Goal: Check status: Check status

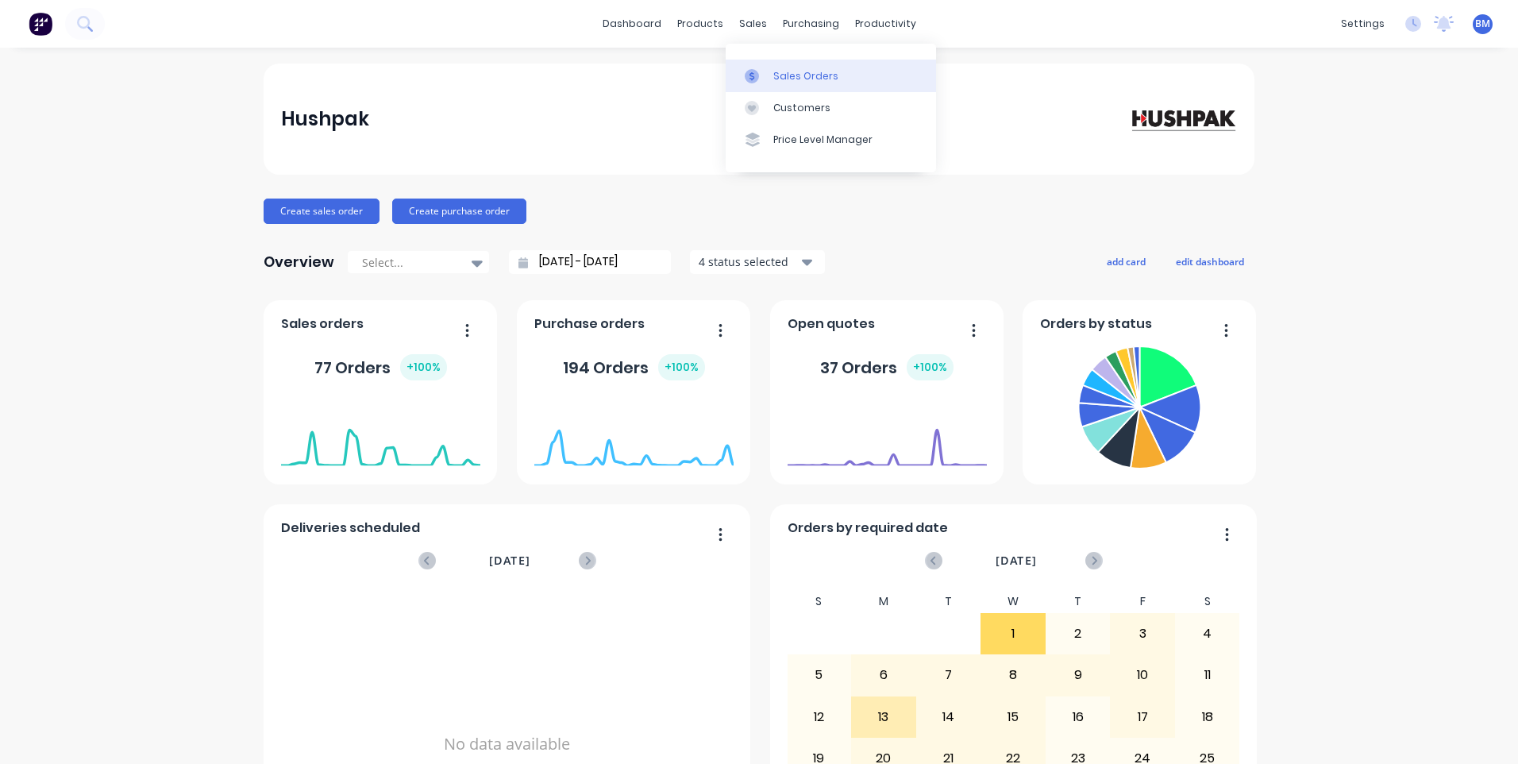
click at [756, 71] on icon at bounding box center [751, 76] width 14 height 14
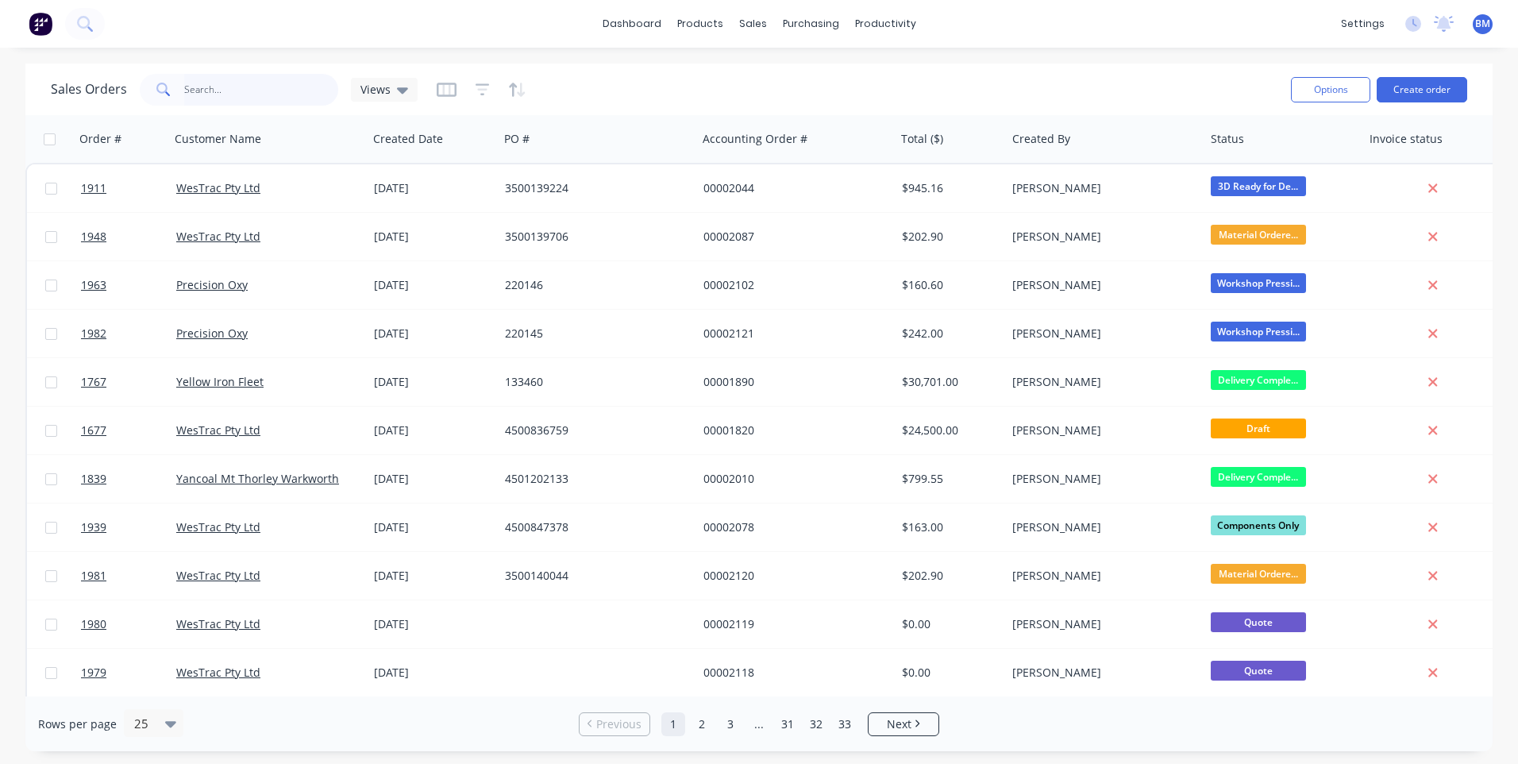
click at [227, 81] on input "text" at bounding box center [261, 90] width 155 height 32
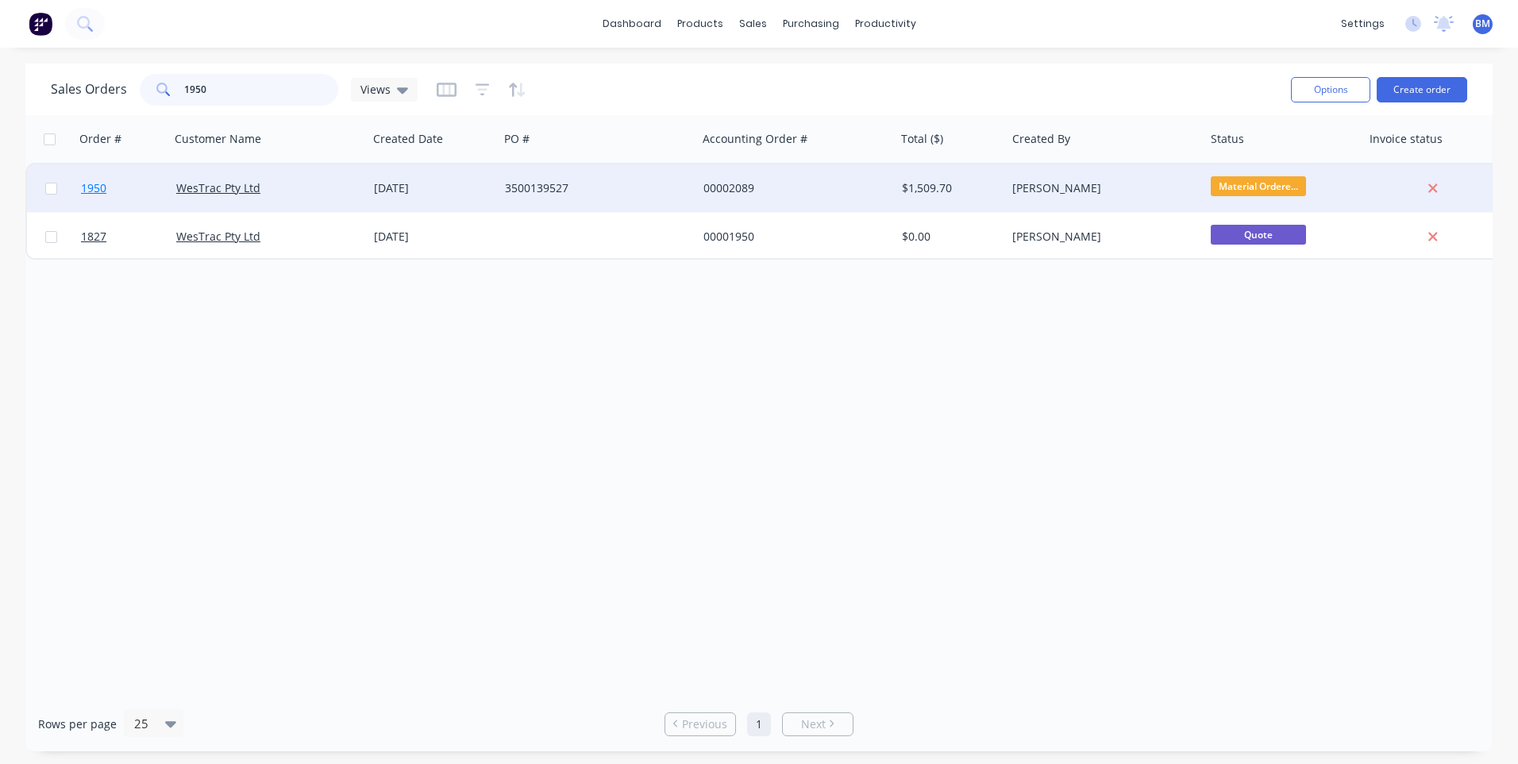
type input "1950"
click at [94, 186] on span "1950" at bounding box center [93, 188] width 25 height 16
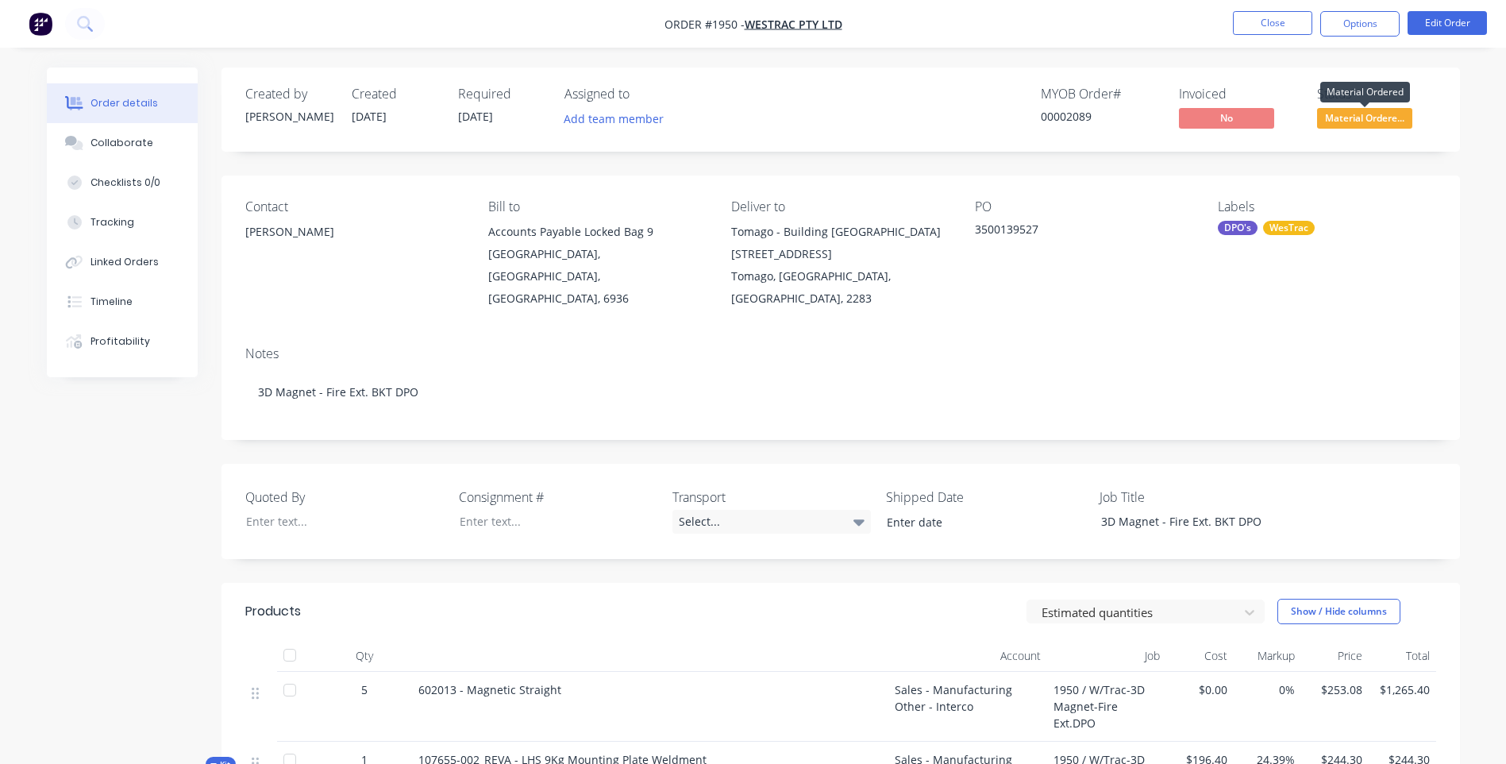
click at [1367, 121] on span "Material Ordere..." at bounding box center [1364, 118] width 95 height 20
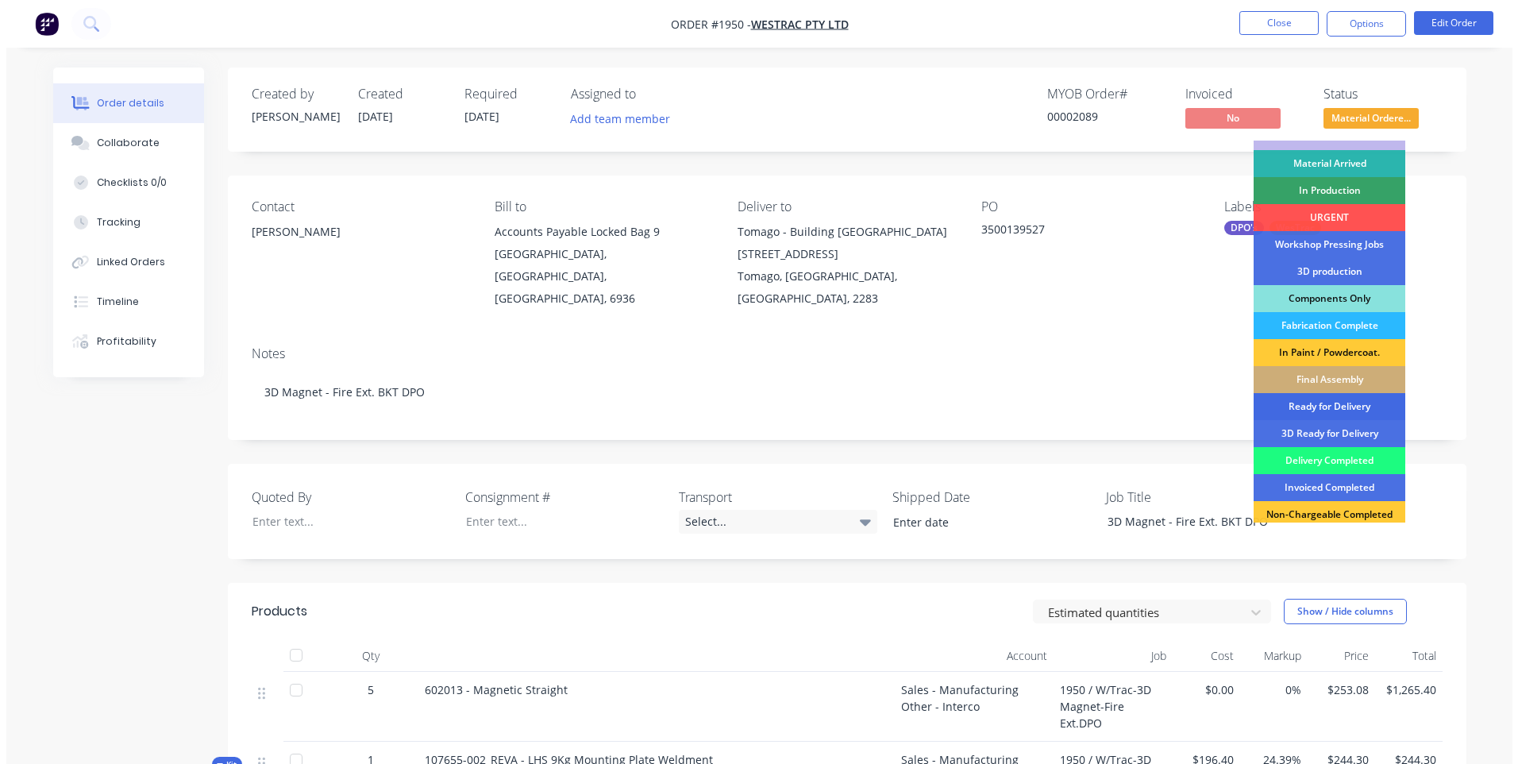
scroll to position [79, 0]
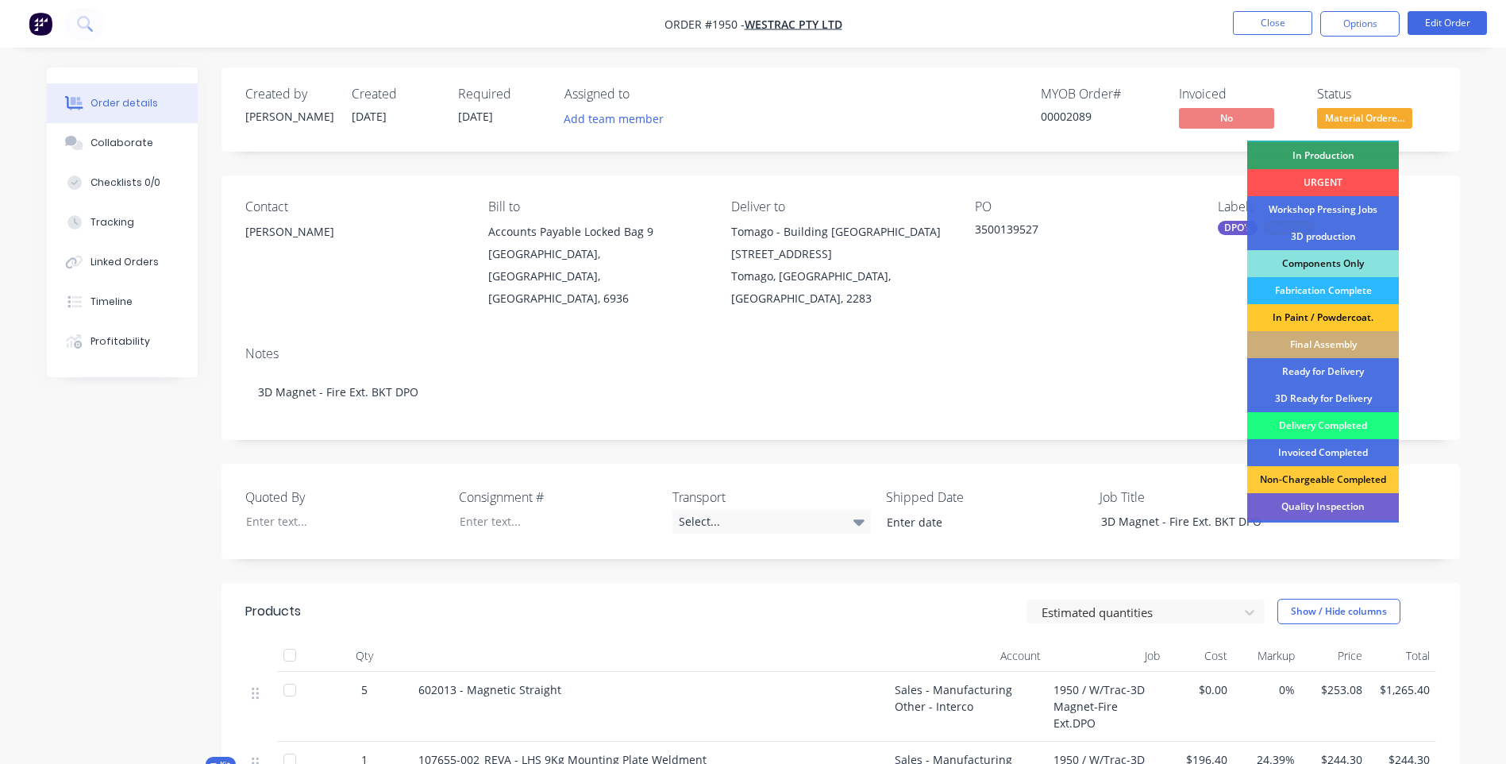
click at [1334, 317] on div "In Paint / Powdercoat." at bounding box center [1323, 317] width 152 height 27
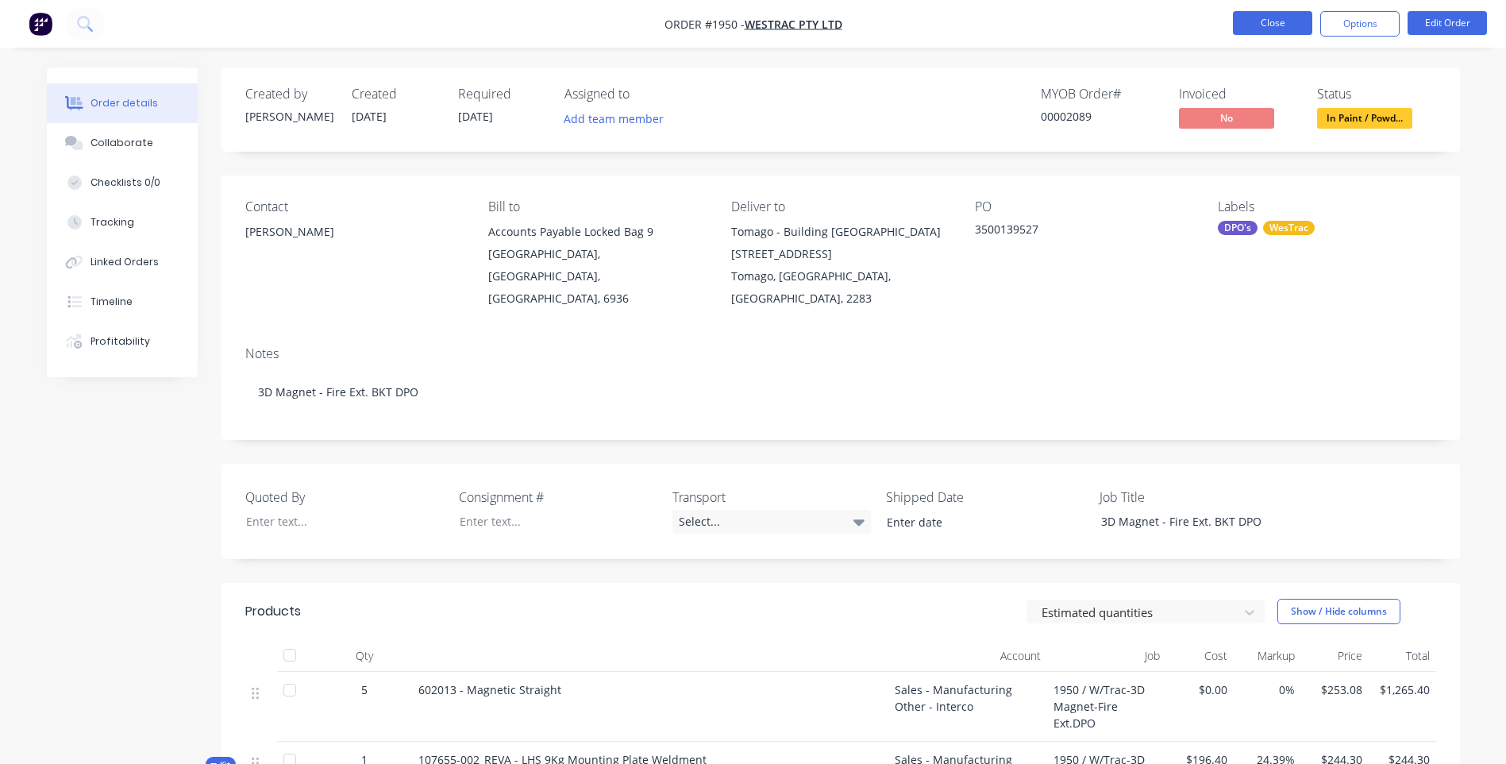
click at [1275, 27] on button "Close" at bounding box center [1272, 23] width 79 height 24
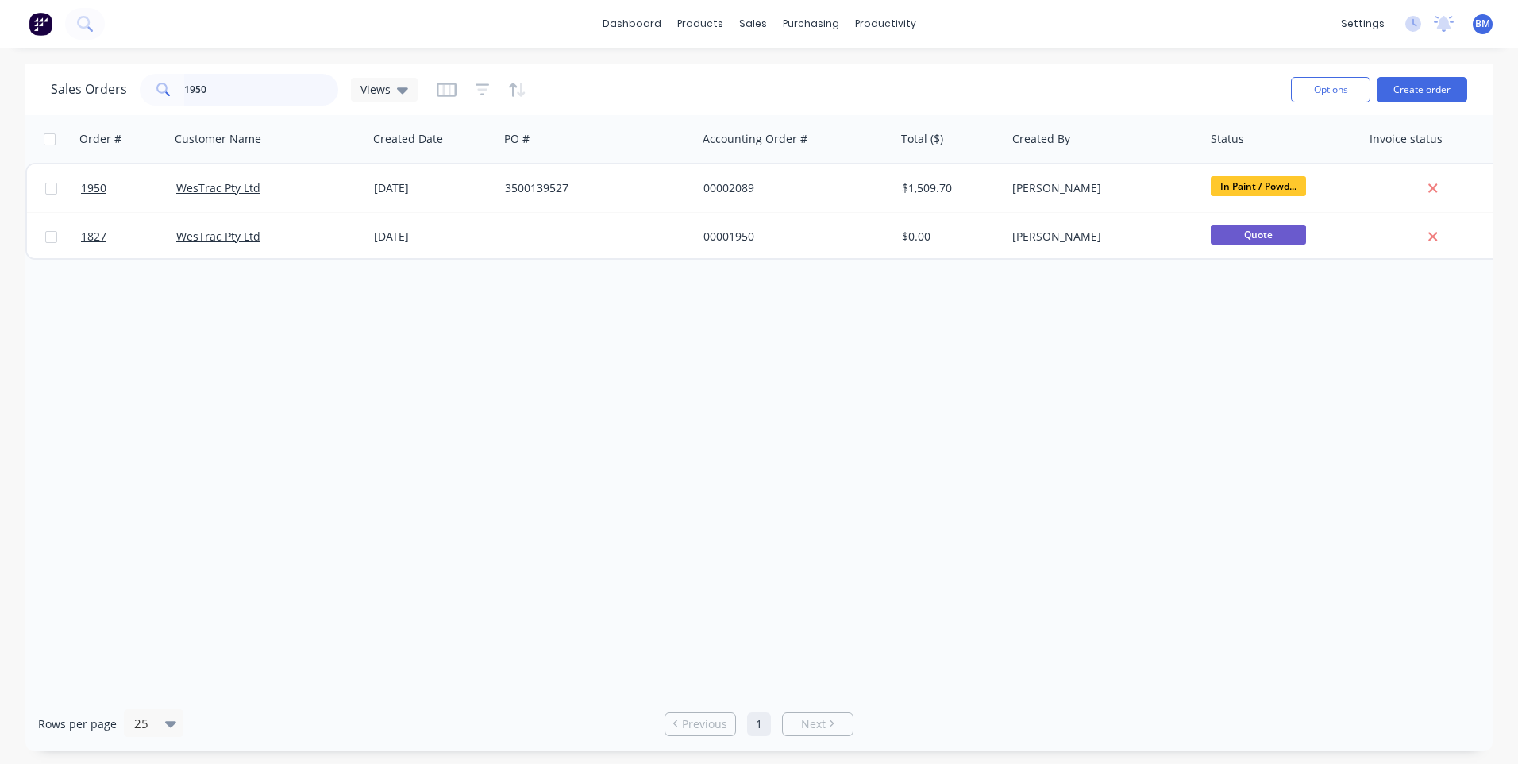
click at [252, 101] on input "1950" at bounding box center [261, 90] width 155 height 32
type input "1"
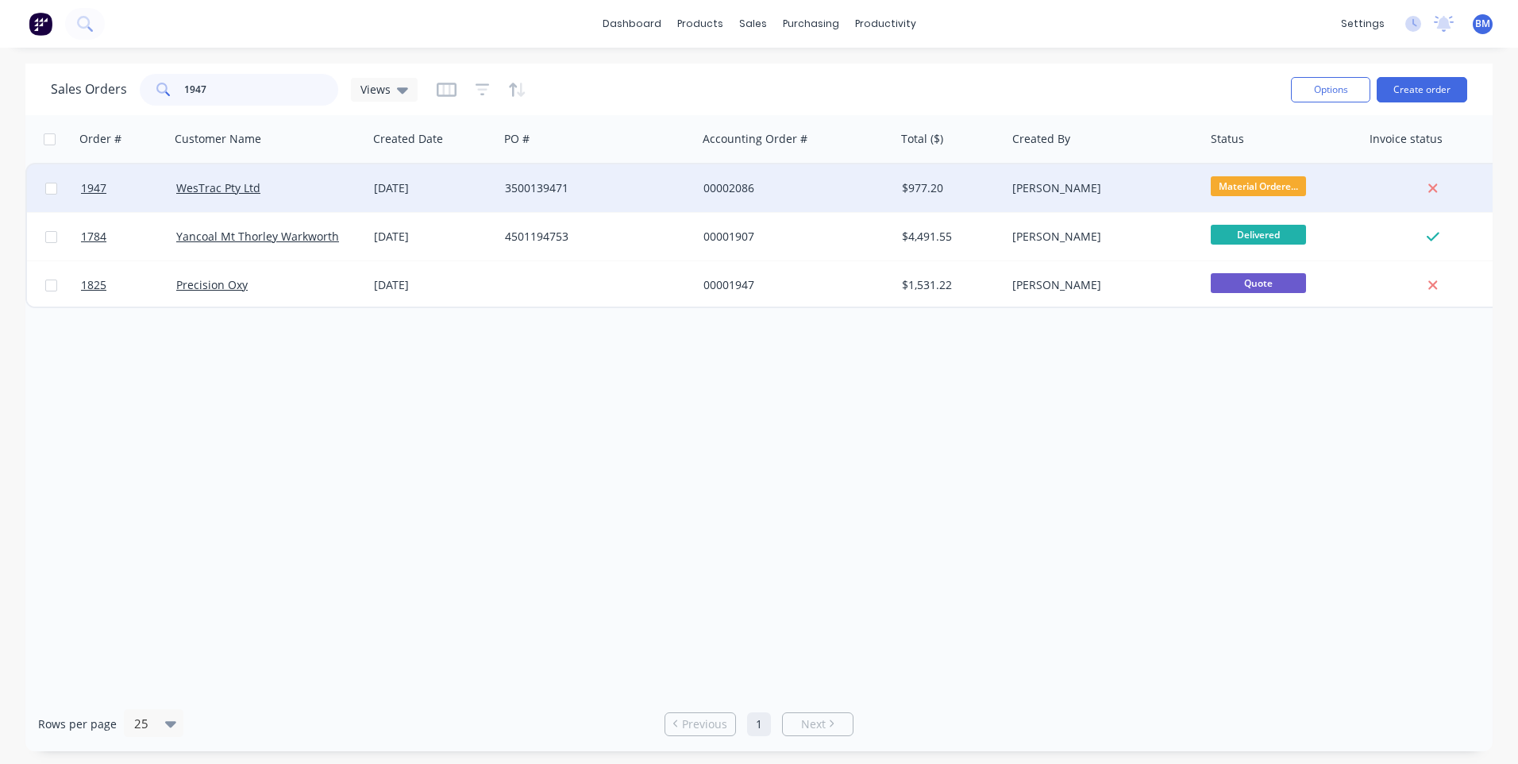
type input "1947"
click at [1245, 182] on span "Material Ordere..." at bounding box center [1257, 186] width 95 height 20
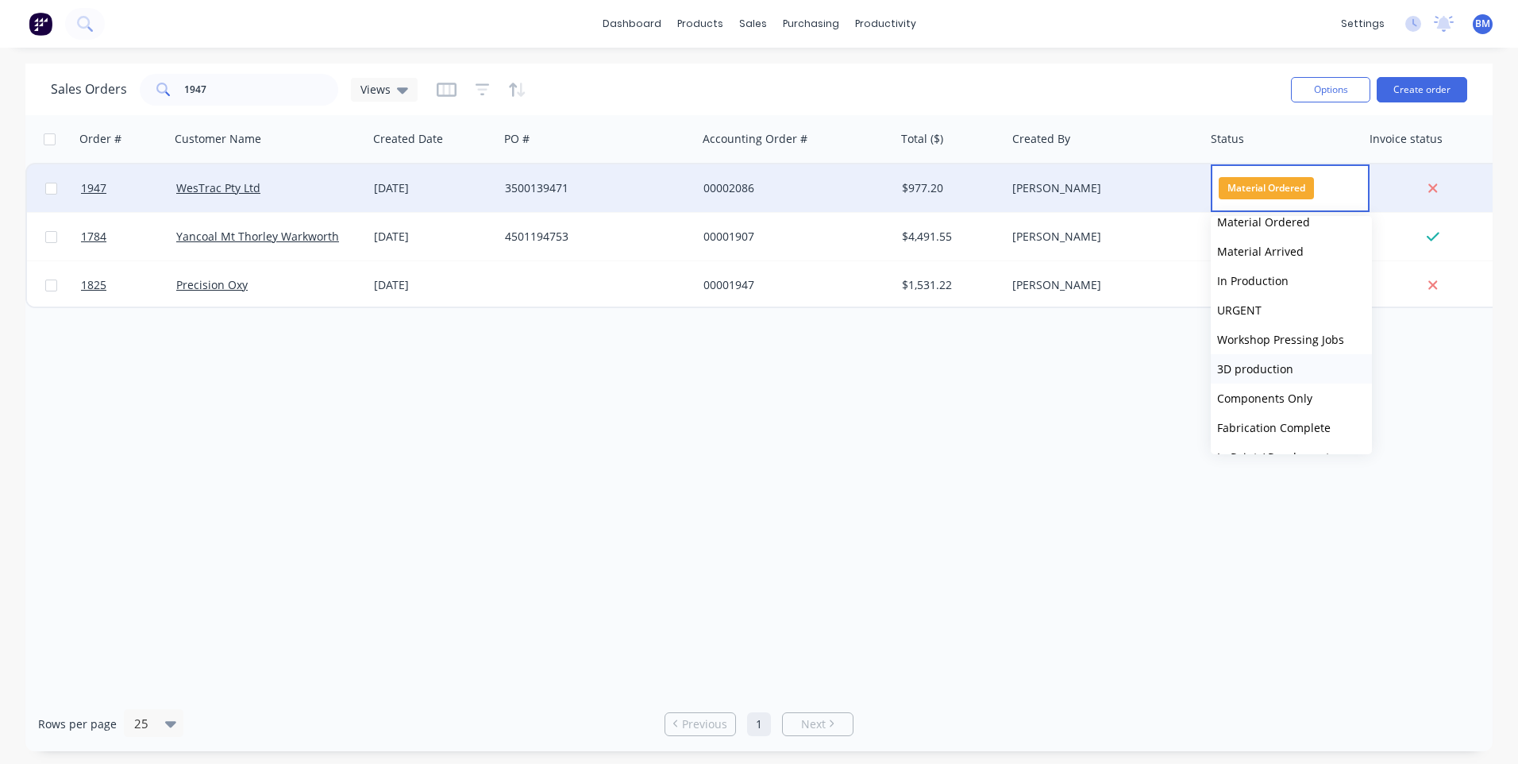
scroll to position [238, 0]
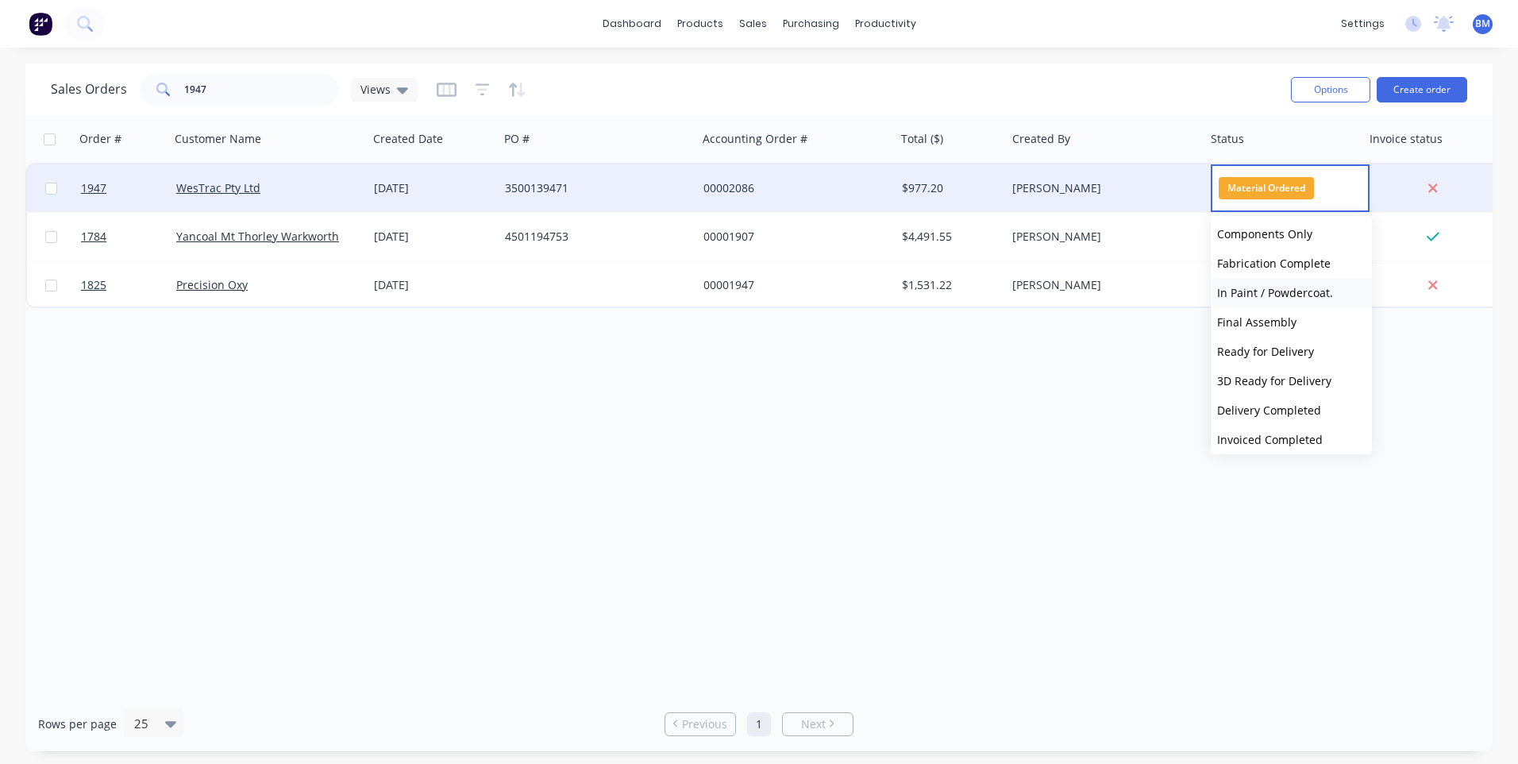
click at [1273, 296] on span "In Paint / Powdercoat." at bounding box center [1275, 292] width 116 height 15
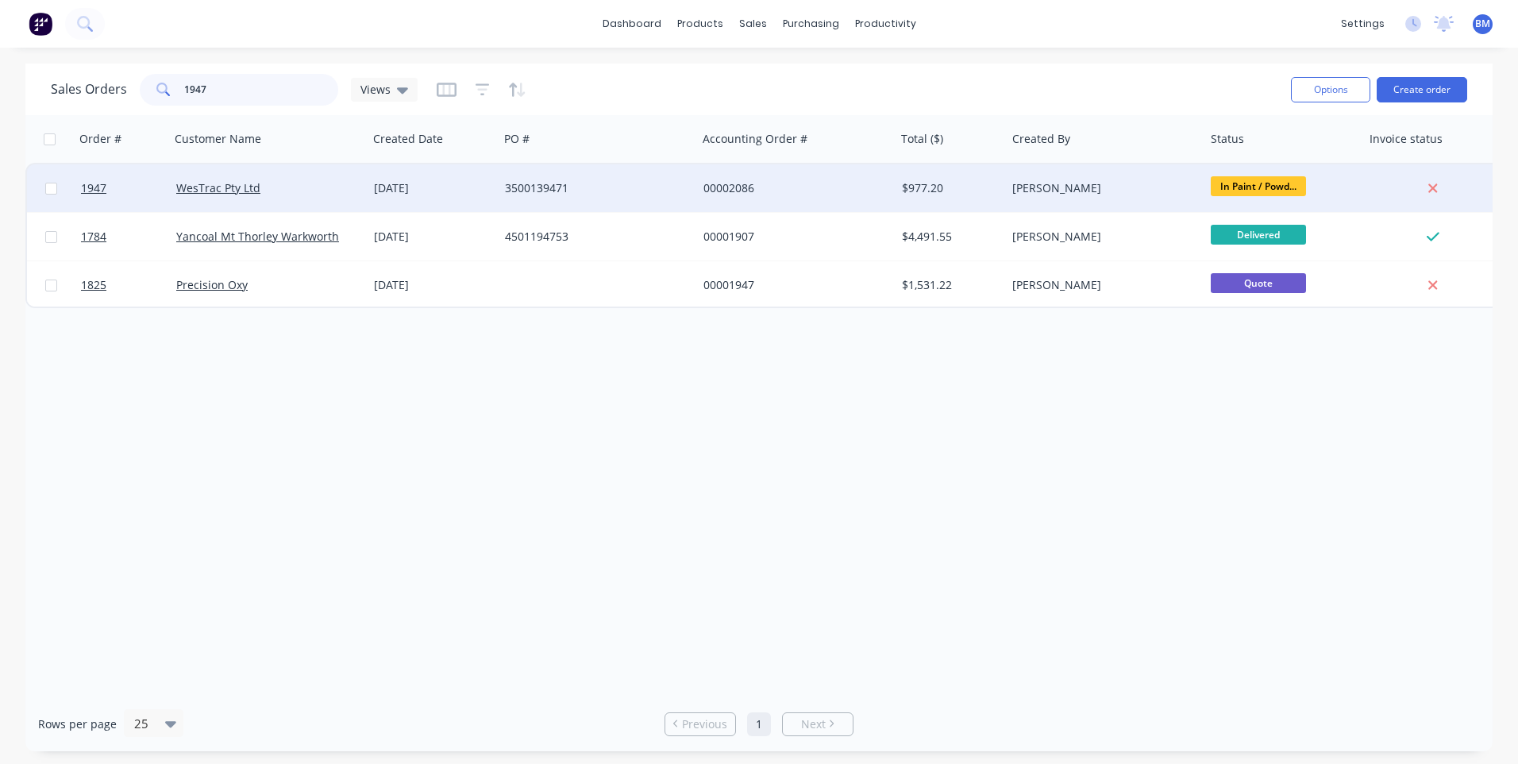
drag, startPoint x: 131, startPoint y: 83, endPoint x: 70, endPoint y: 83, distance: 61.1
click at [70, 83] on div "Sales Orders 1947 Views" at bounding box center [234, 90] width 367 height 32
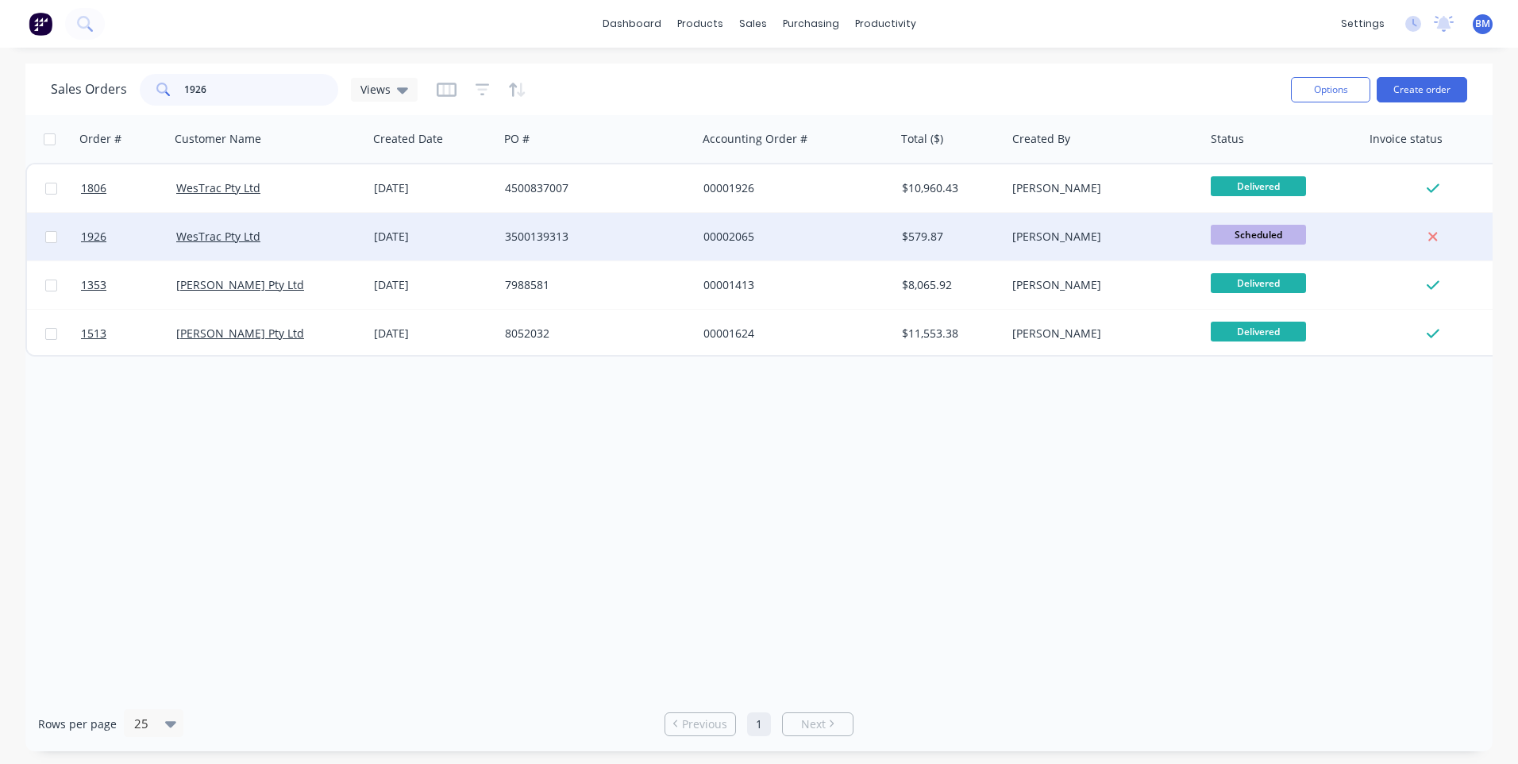
type input "1926"
click at [1270, 225] on span "Scheduled" at bounding box center [1257, 235] width 95 height 20
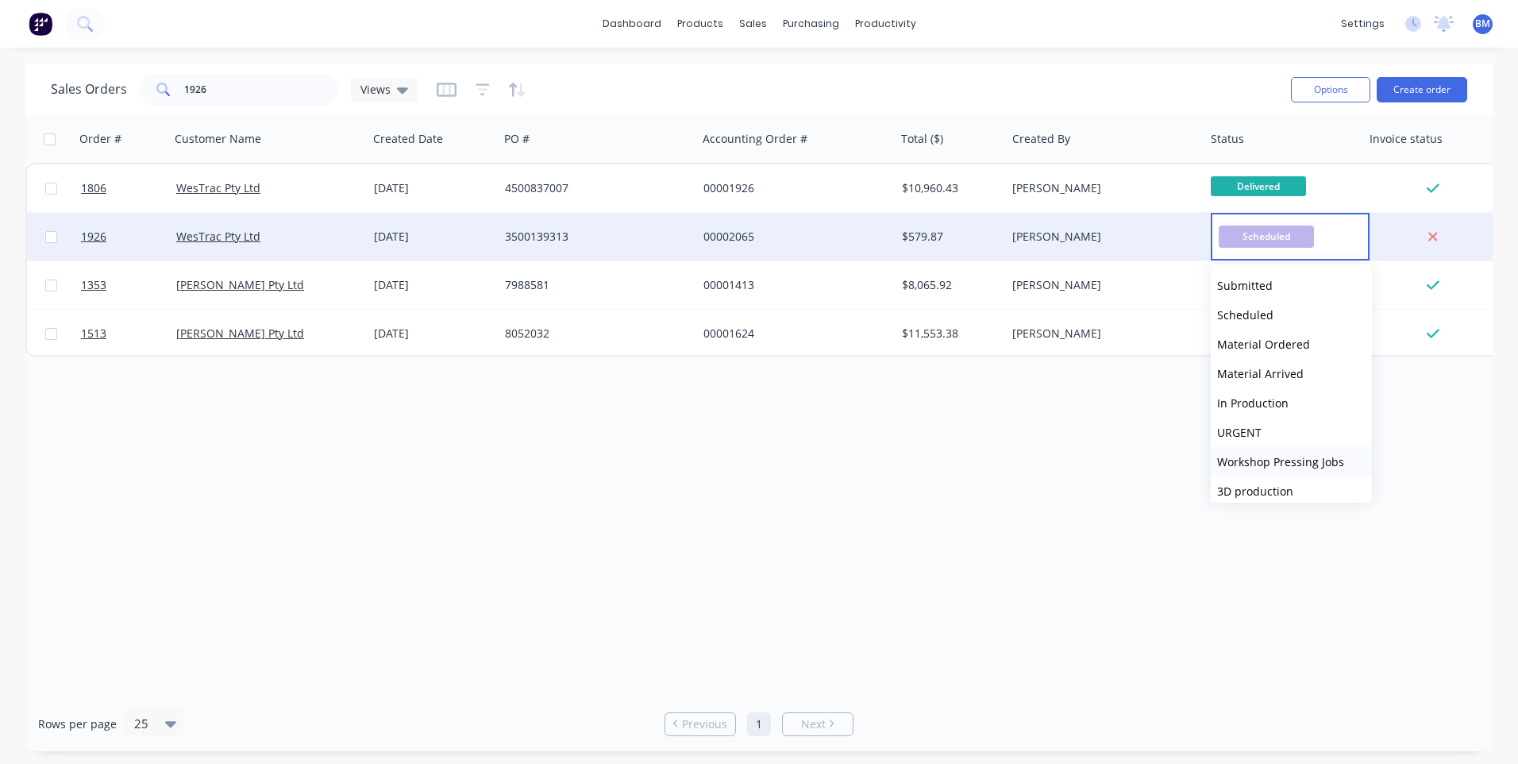
scroll to position [159, 0]
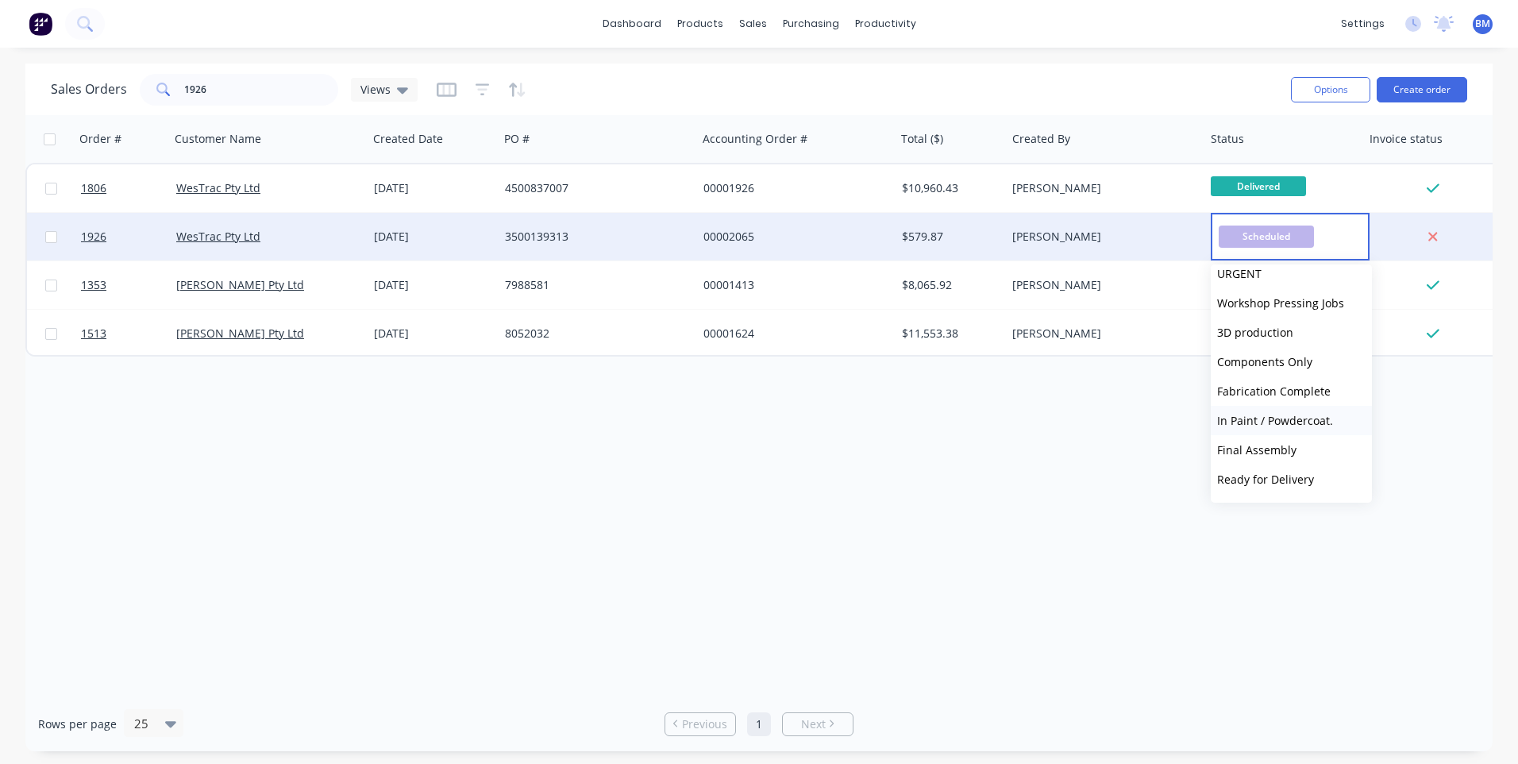
click at [1290, 425] on span "In Paint / Powdercoat." at bounding box center [1275, 420] width 116 height 15
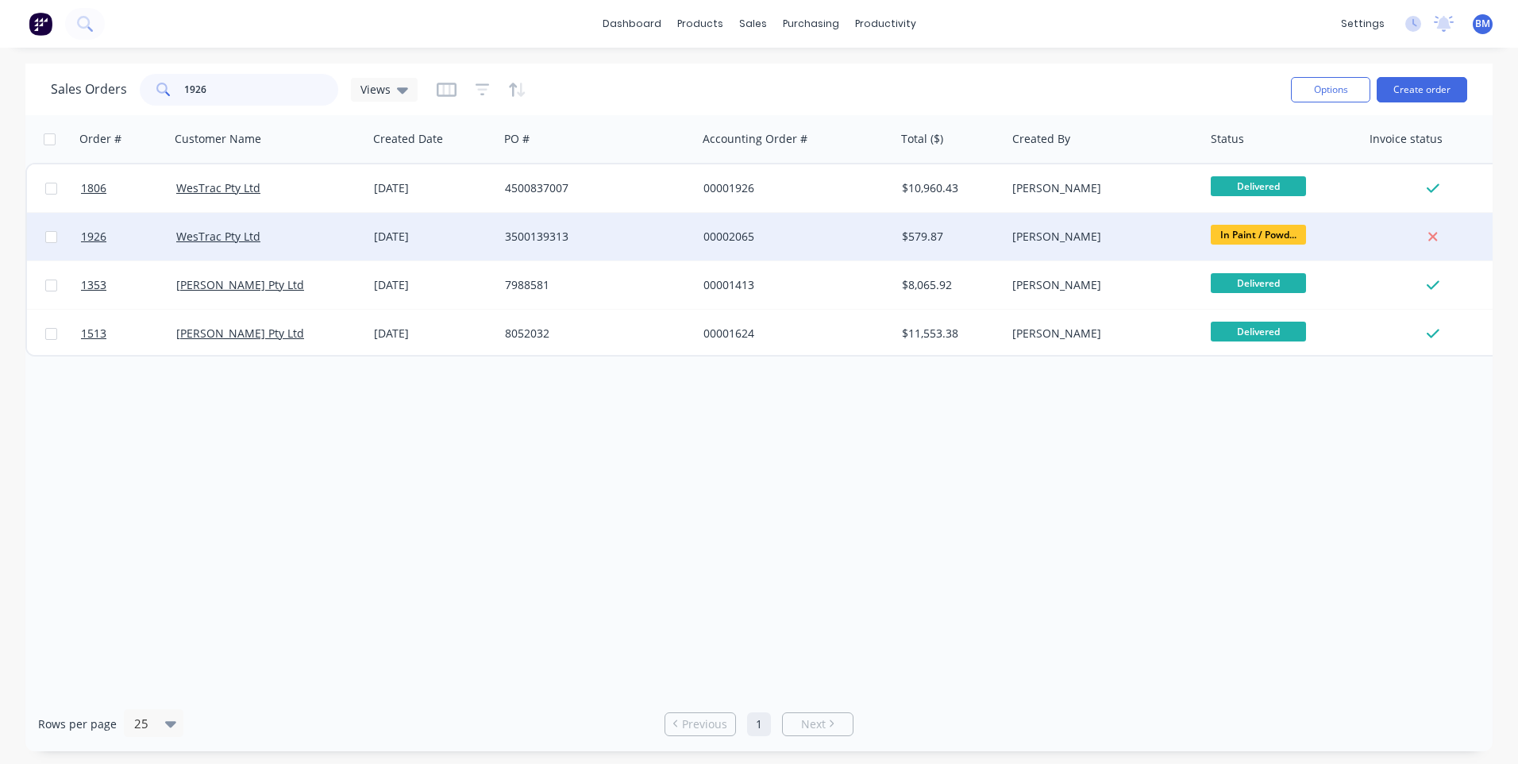
drag, startPoint x: 223, startPoint y: 102, endPoint x: 137, endPoint y: 91, distance: 86.4
click at [160, 91] on div "1926" at bounding box center [239, 90] width 198 height 32
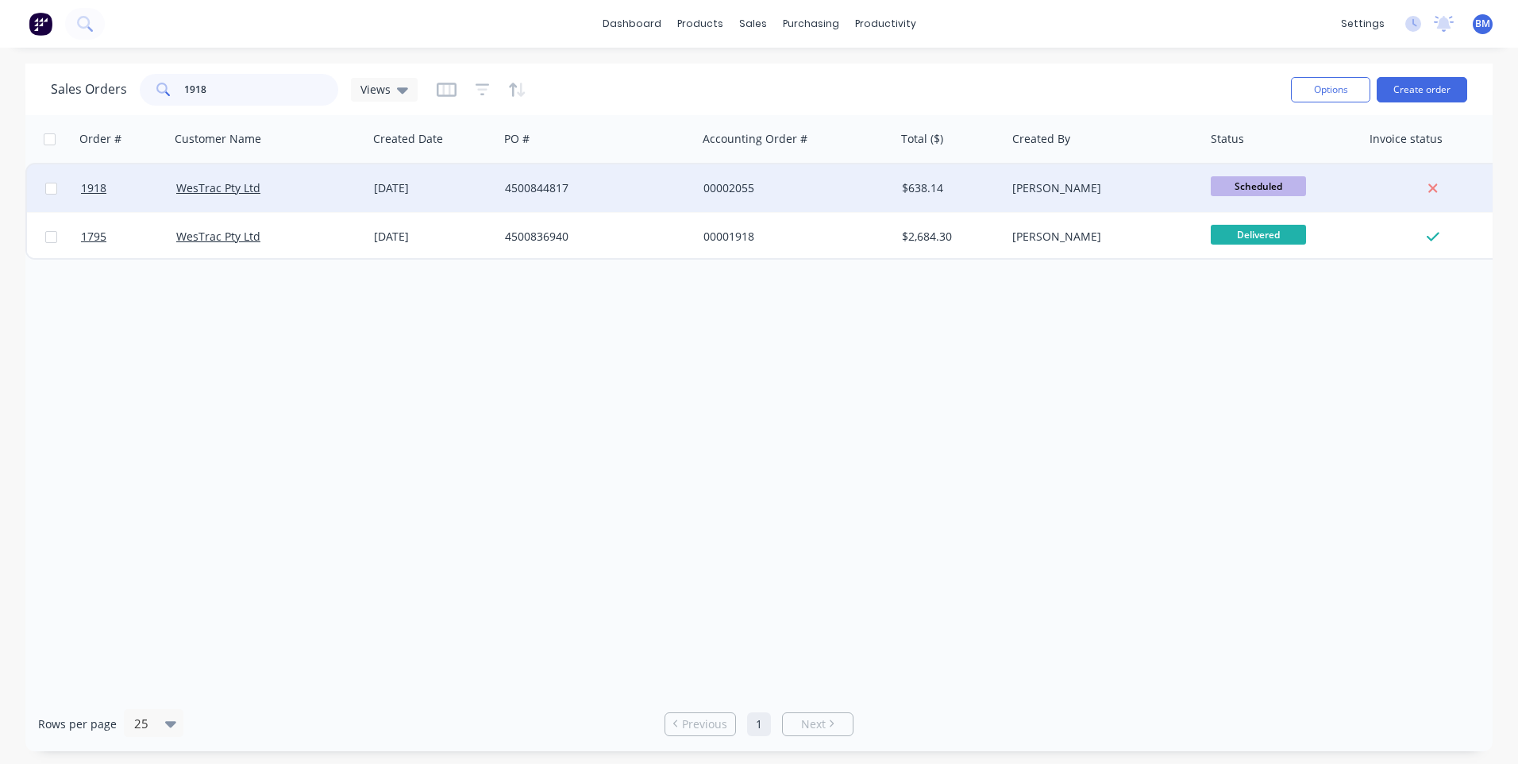
type input "1918"
click at [1234, 190] on span "Scheduled" at bounding box center [1257, 186] width 95 height 20
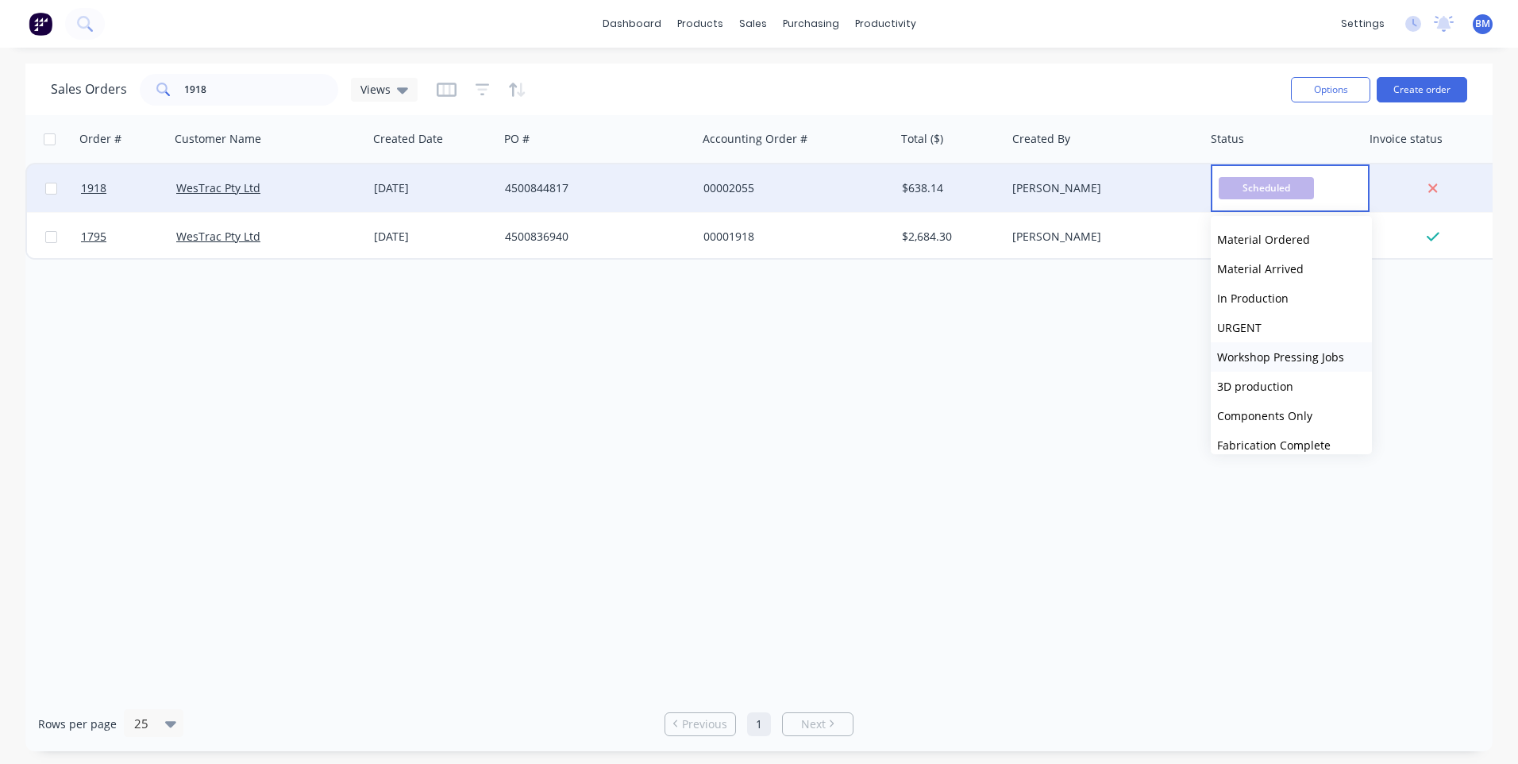
scroll to position [238, 0]
click at [1262, 295] on span "In Paint / Powdercoat." at bounding box center [1275, 292] width 116 height 15
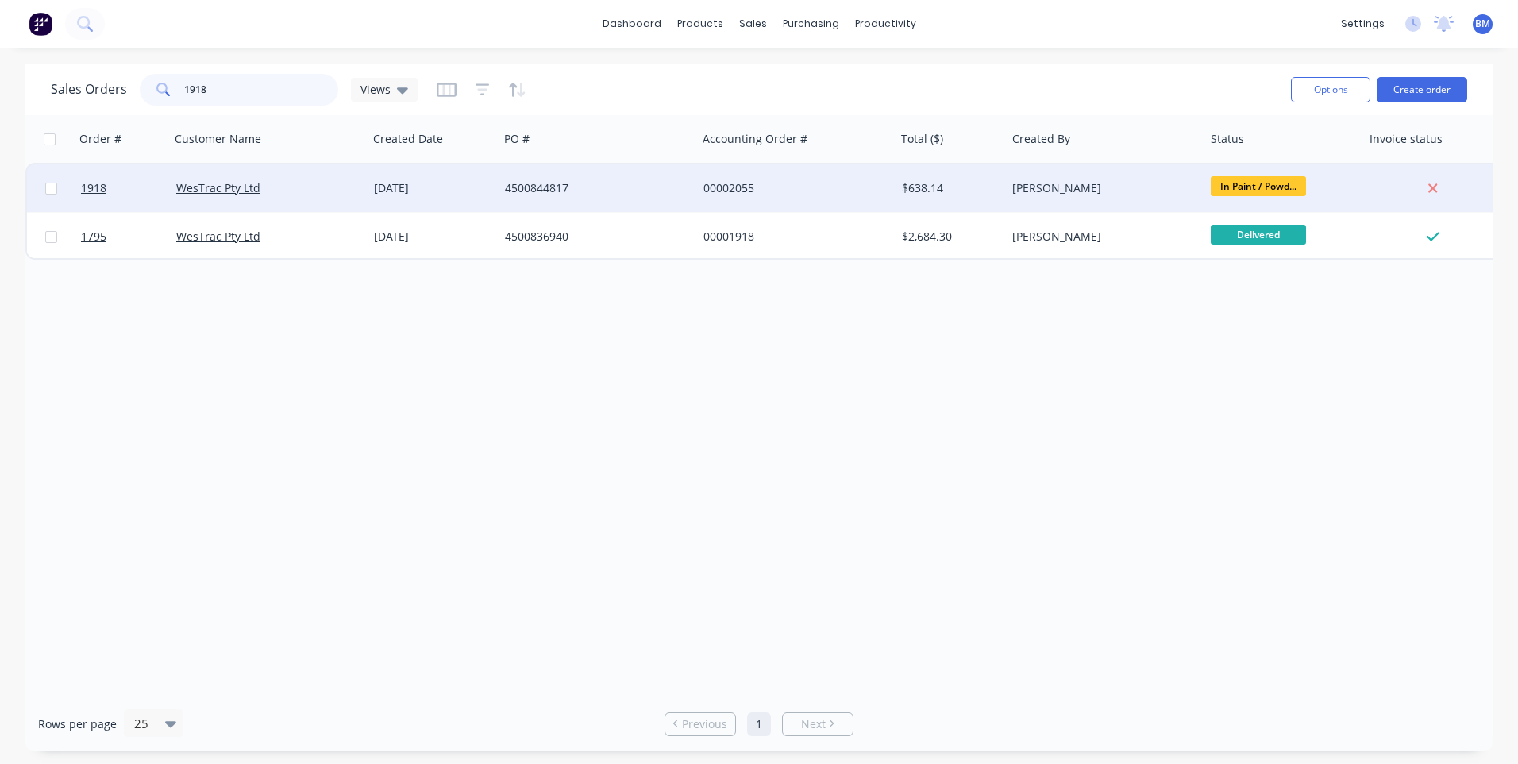
drag, startPoint x: 260, startPoint y: 90, endPoint x: 135, endPoint y: 104, distance: 125.3
click at [137, 102] on div "Sales Orders 1918 Views" at bounding box center [234, 90] width 367 height 32
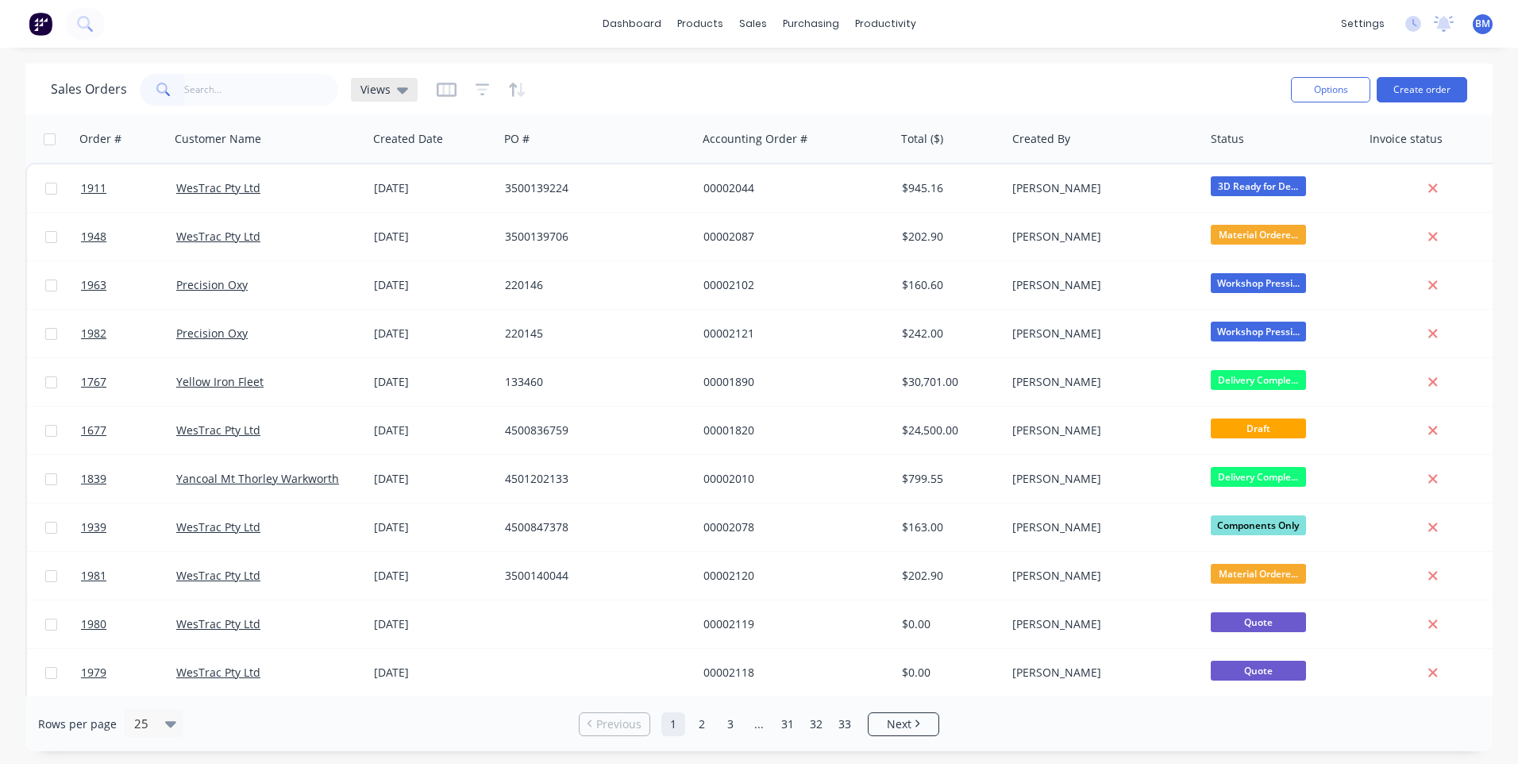
drag, startPoint x: 388, startPoint y: 85, endPoint x: 396, endPoint y: 119, distance: 35.0
click at [388, 86] on span "Views" at bounding box center [375, 89] width 30 height 17
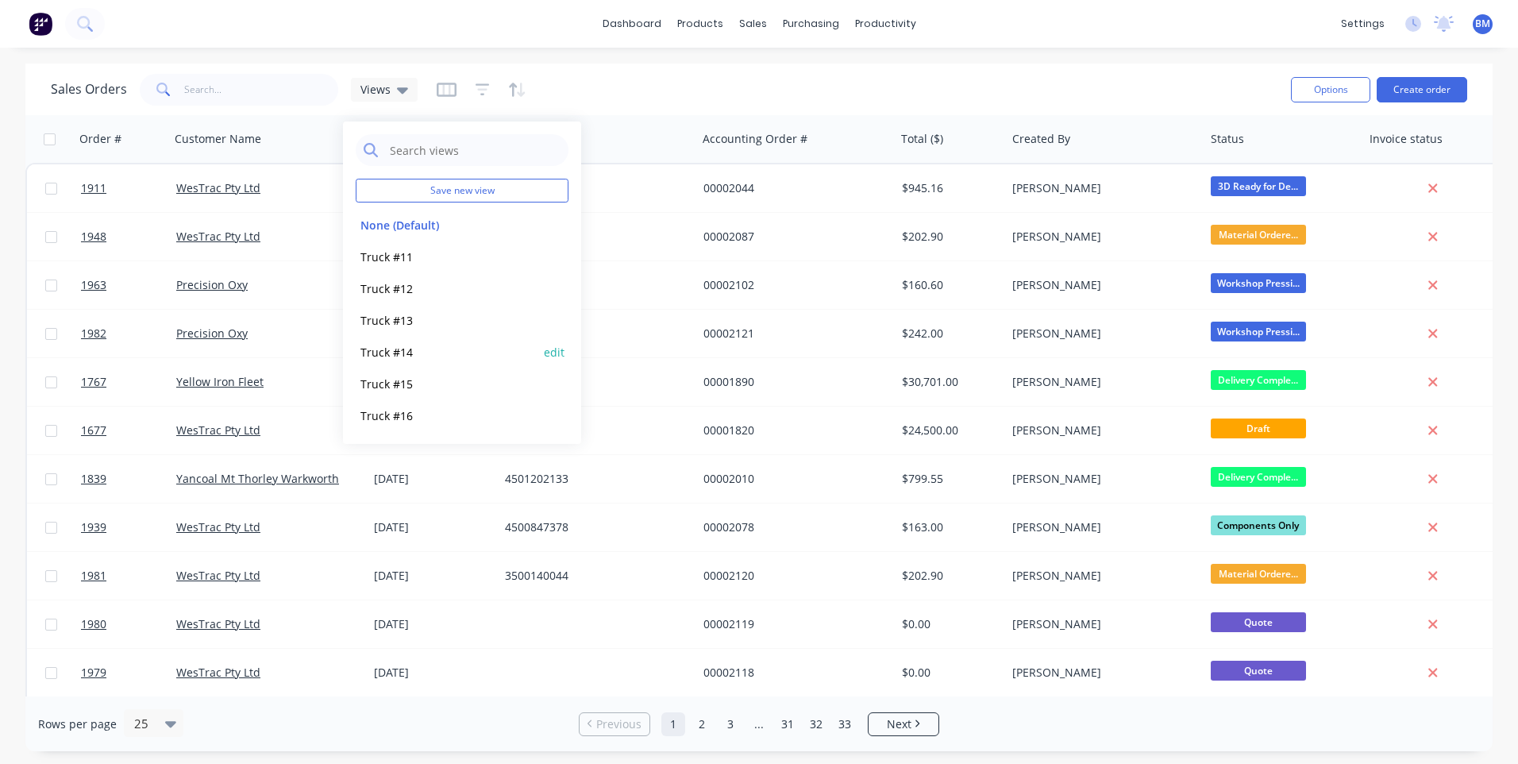
click at [409, 354] on button "Truck #14" at bounding box center [446, 352] width 181 height 18
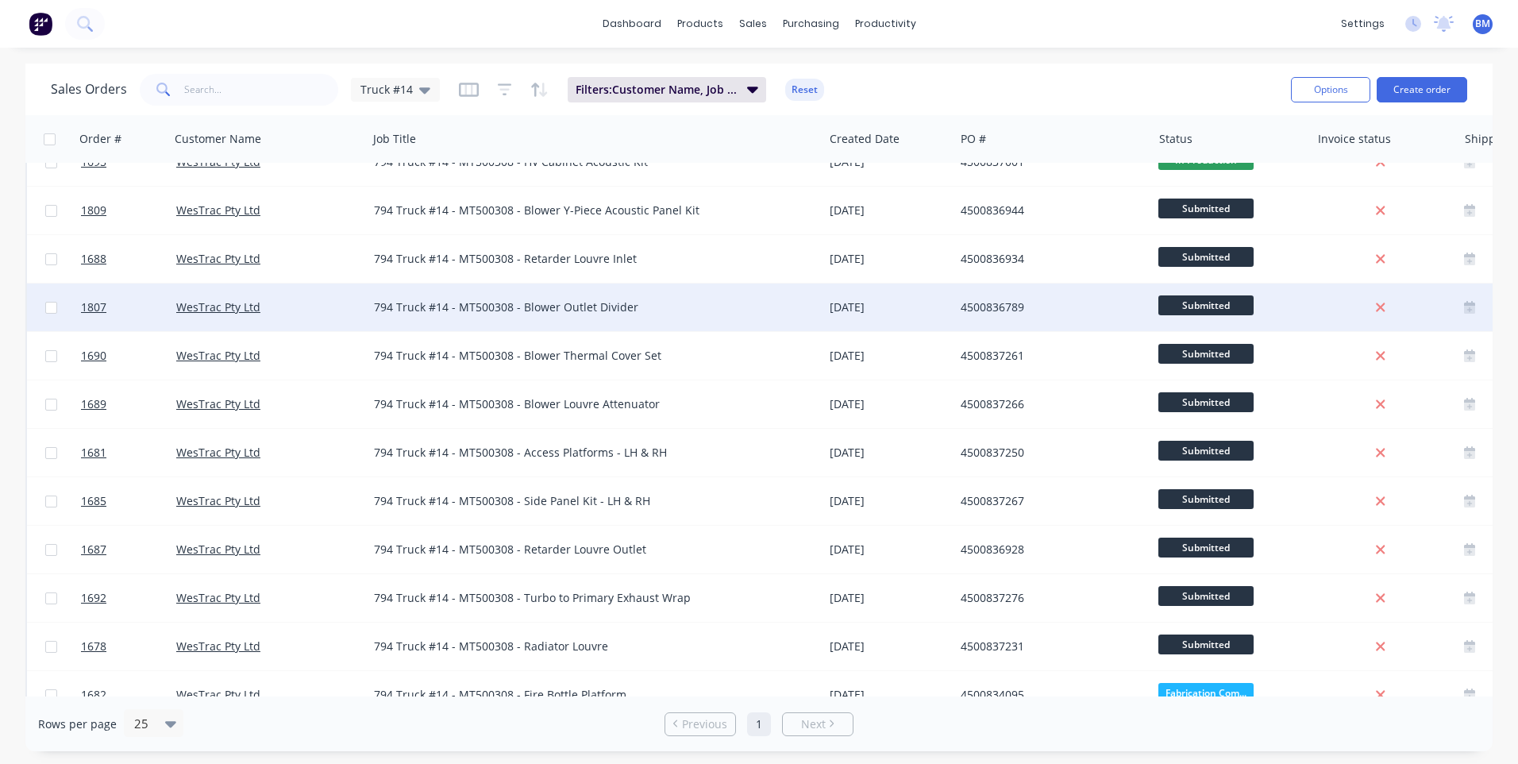
scroll to position [637, 0]
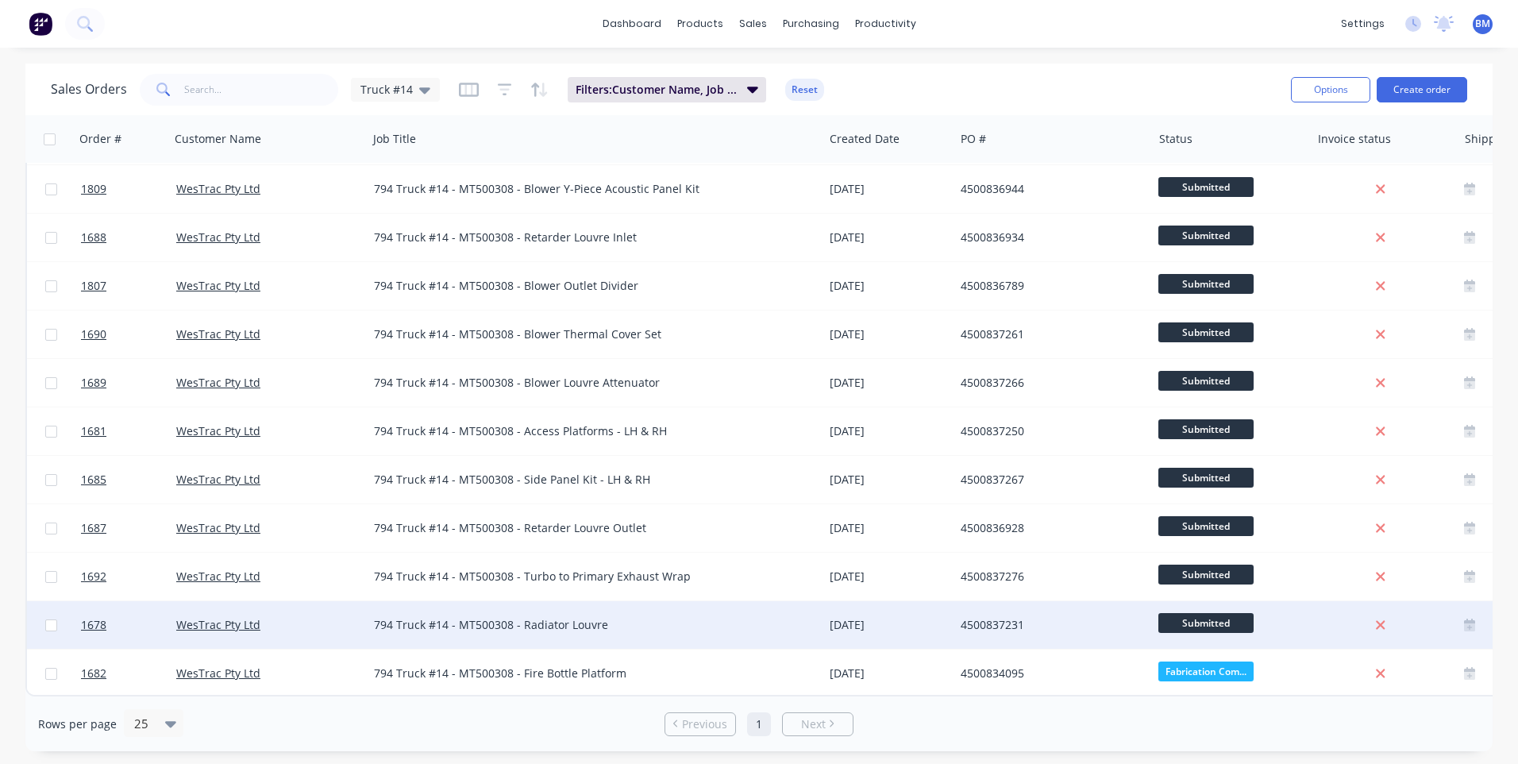
click at [1167, 614] on span "Submitted" at bounding box center [1205, 623] width 95 height 20
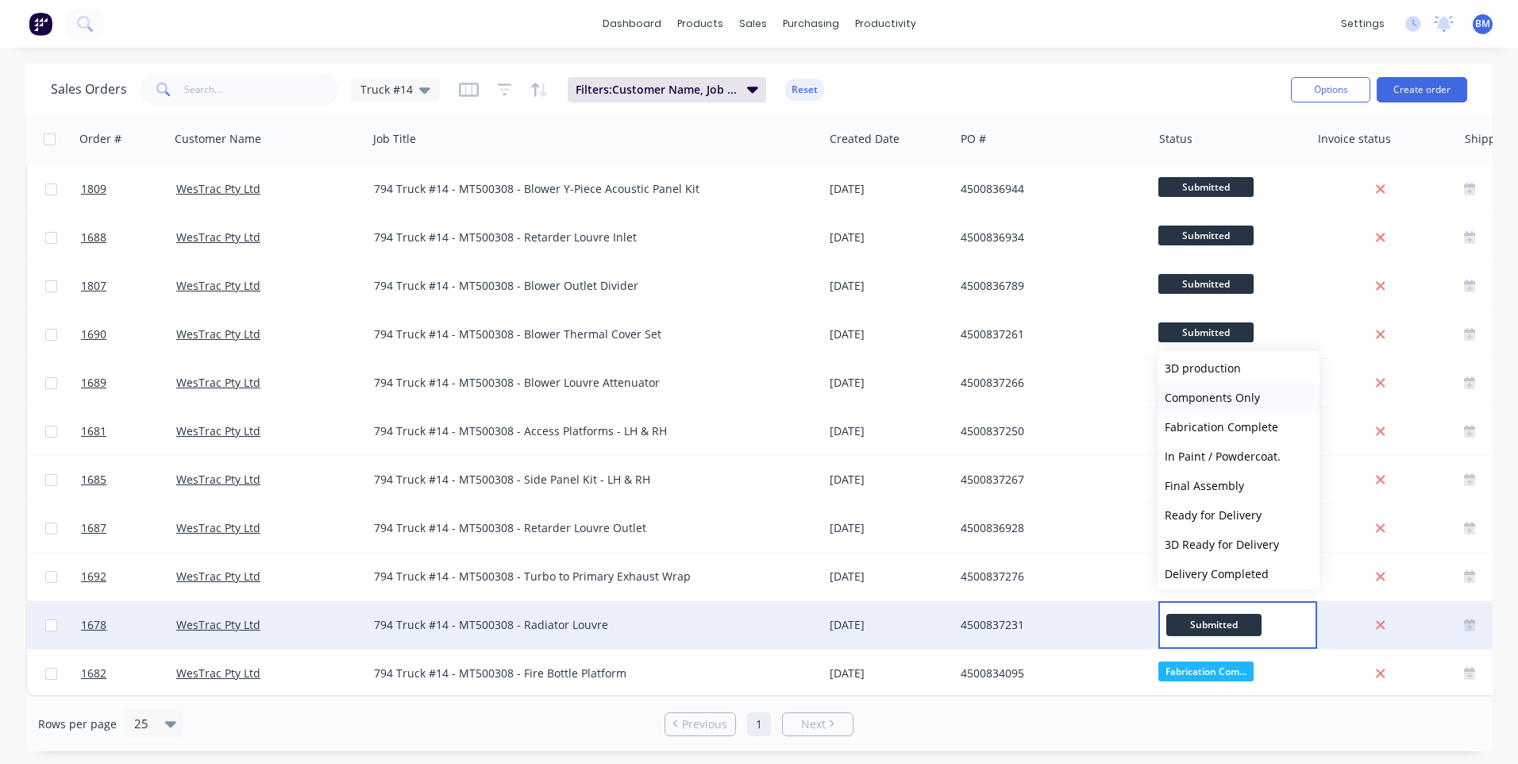
scroll to position [238, 0]
click at [1202, 401] on span "Fabrication Complete" at bounding box center [1220, 397] width 113 height 15
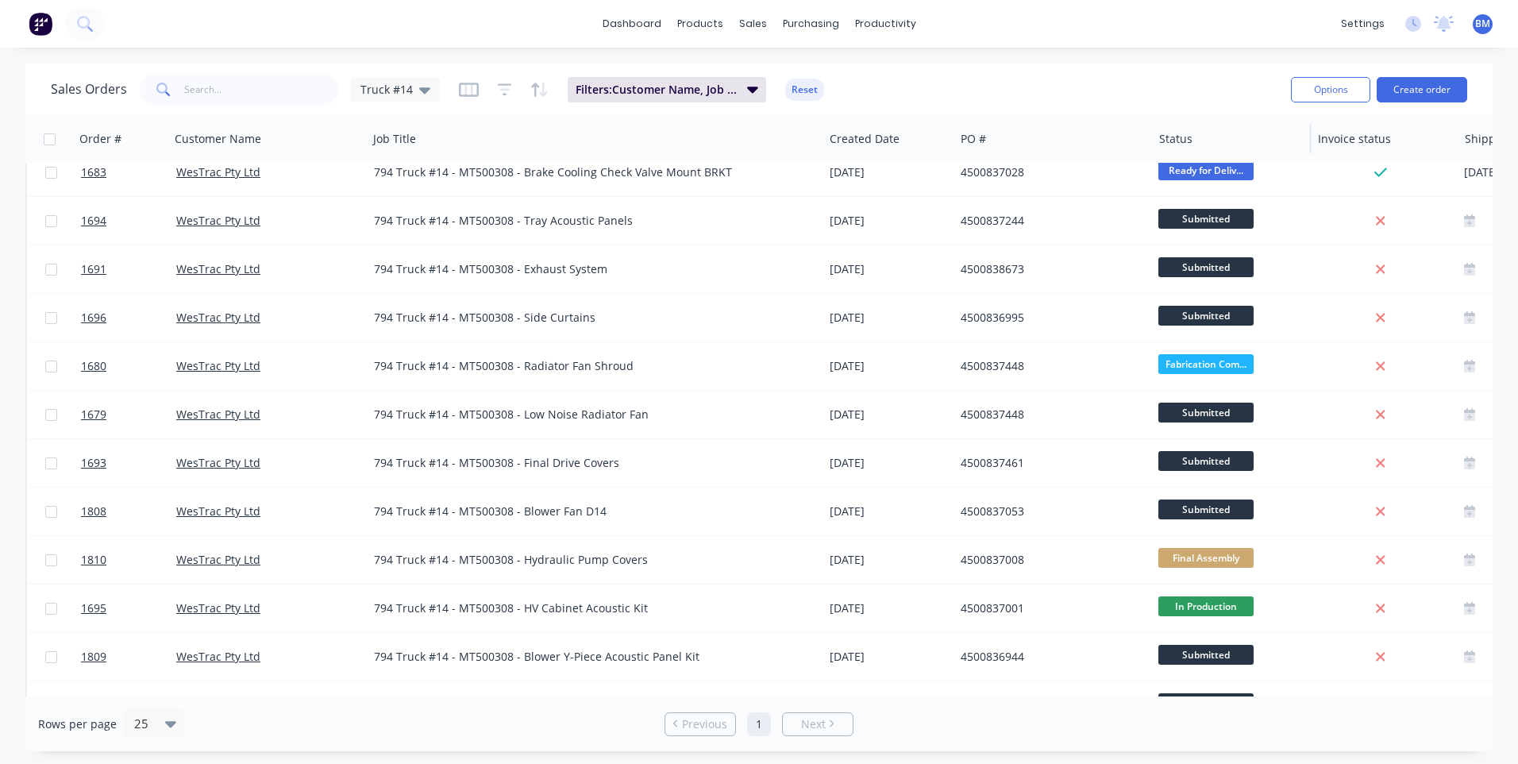
scroll to position [0, 0]
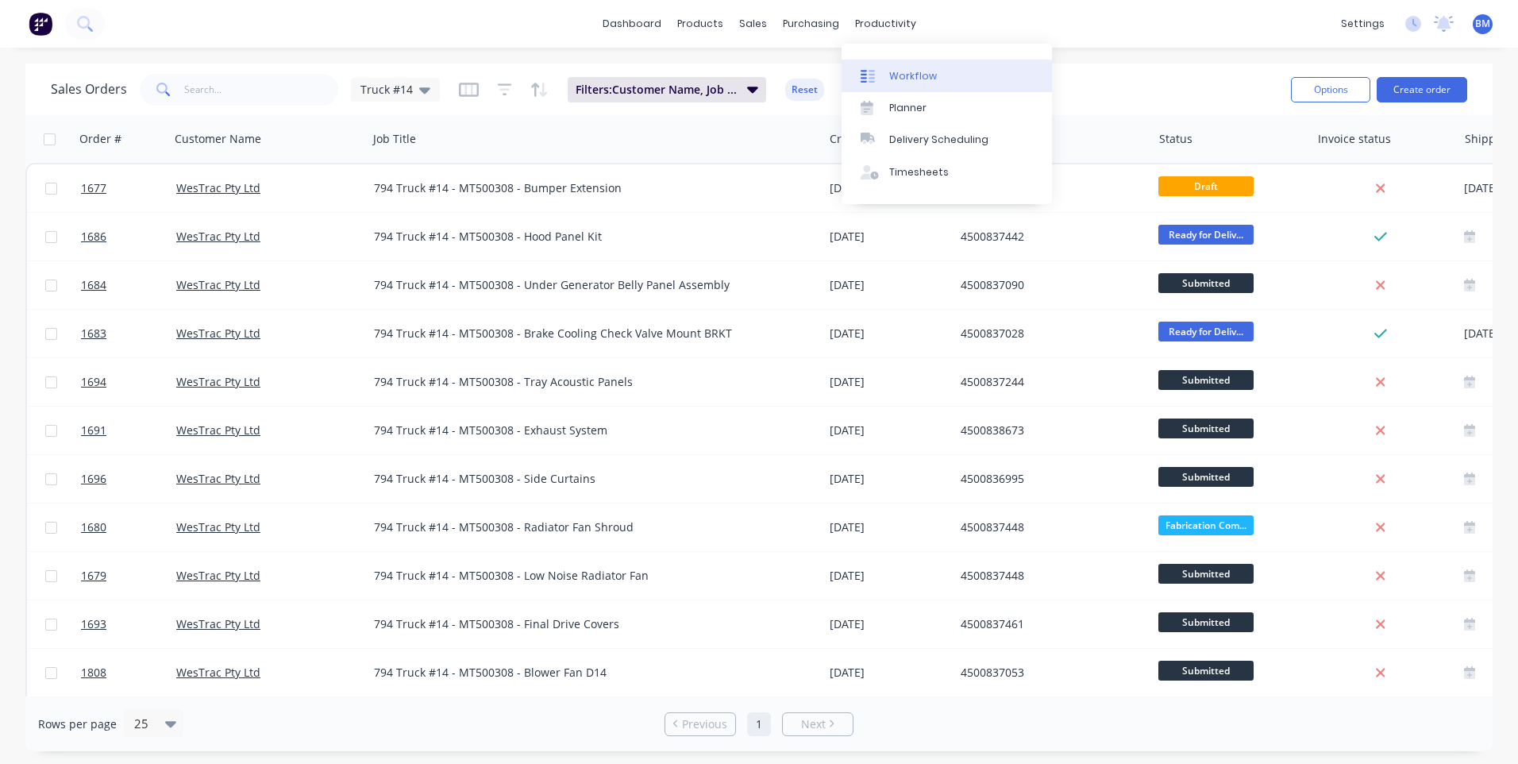
click at [902, 81] on div "Workflow" at bounding box center [913, 76] width 48 height 14
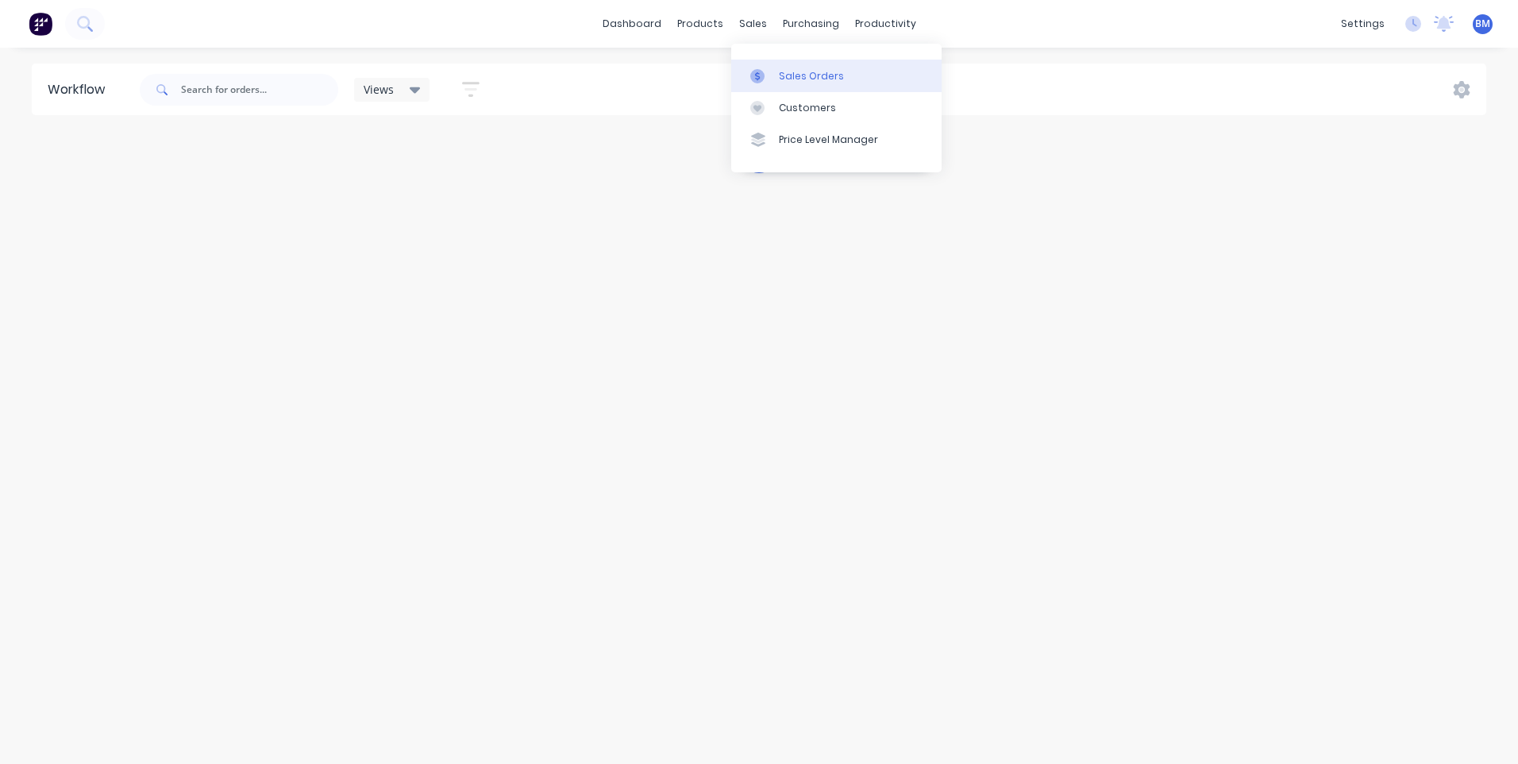
click at [757, 70] on icon at bounding box center [757, 76] width 14 height 14
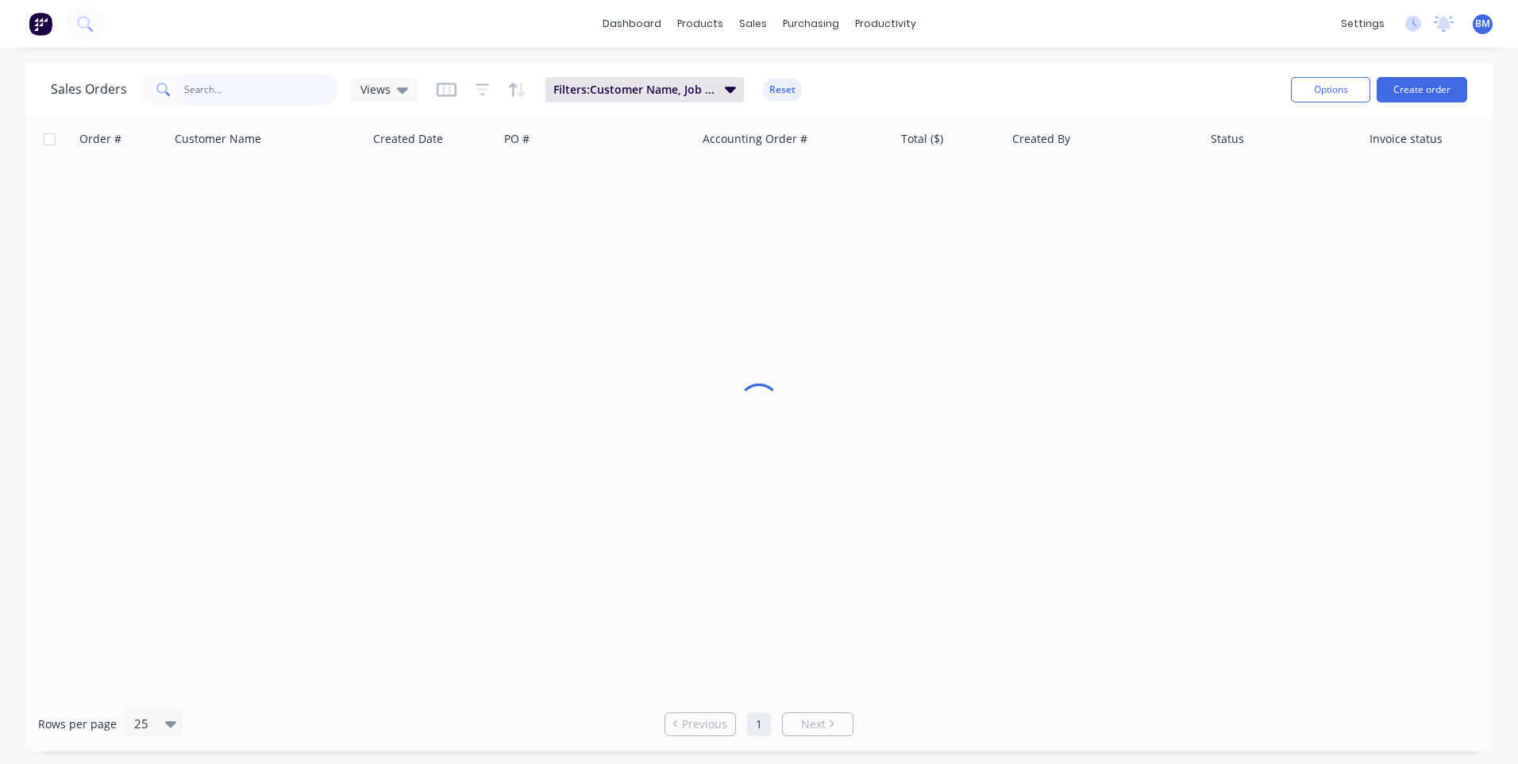
click at [214, 96] on input "text" at bounding box center [261, 90] width 155 height 32
type input "1957"
drag, startPoint x: 221, startPoint y: 85, endPoint x: -24, endPoint y: 87, distance: 244.5
click at [0, 87] on html "dashboard products sales purchasing productivity dashboard products Product Cat…" at bounding box center [759, 382] width 1518 height 764
click at [201, 98] on input "text" at bounding box center [261, 90] width 155 height 32
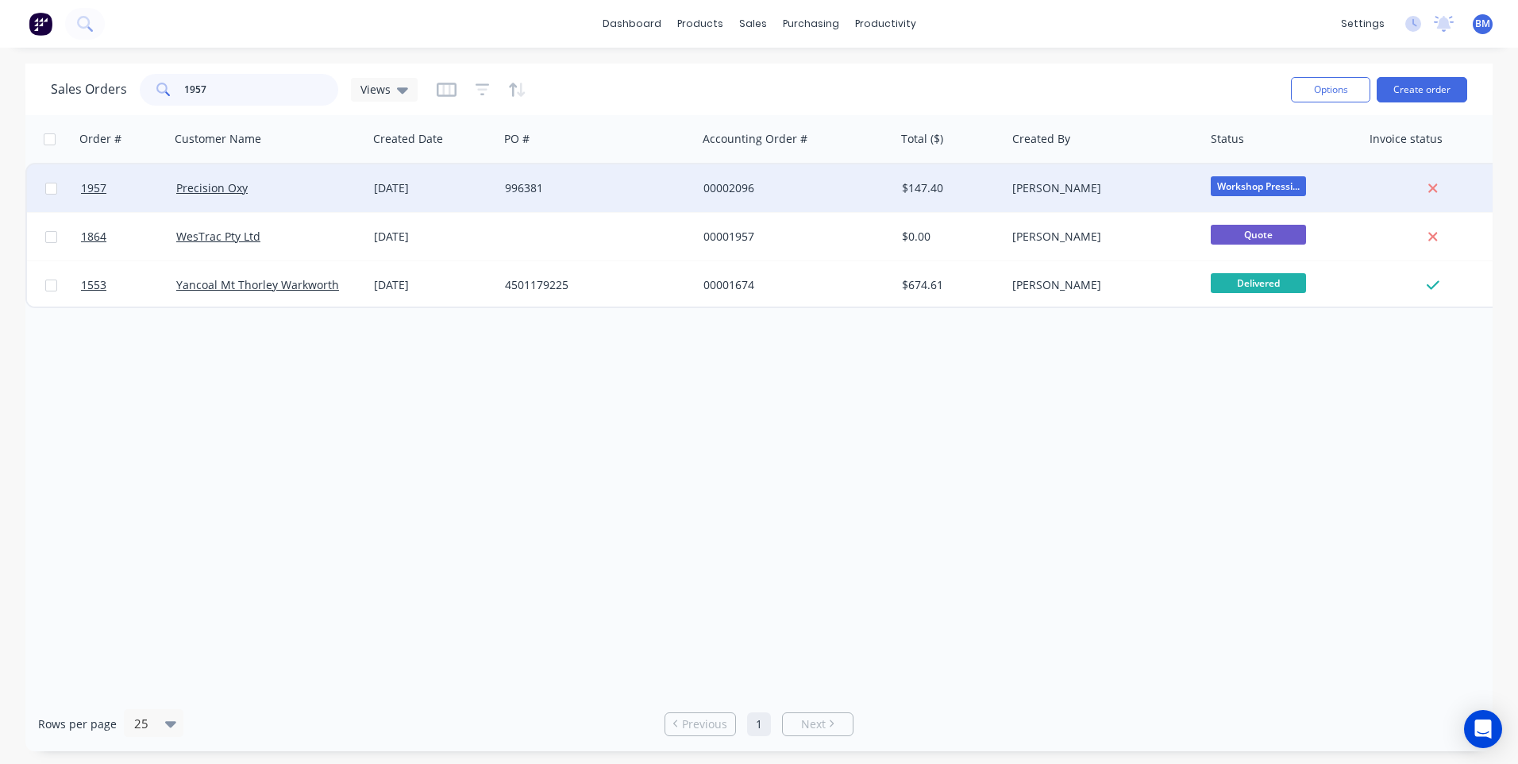
type input "1957"
click at [1242, 182] on span "Workshop Pressi..." at bounding box center [1257, 186] width 95 height 20
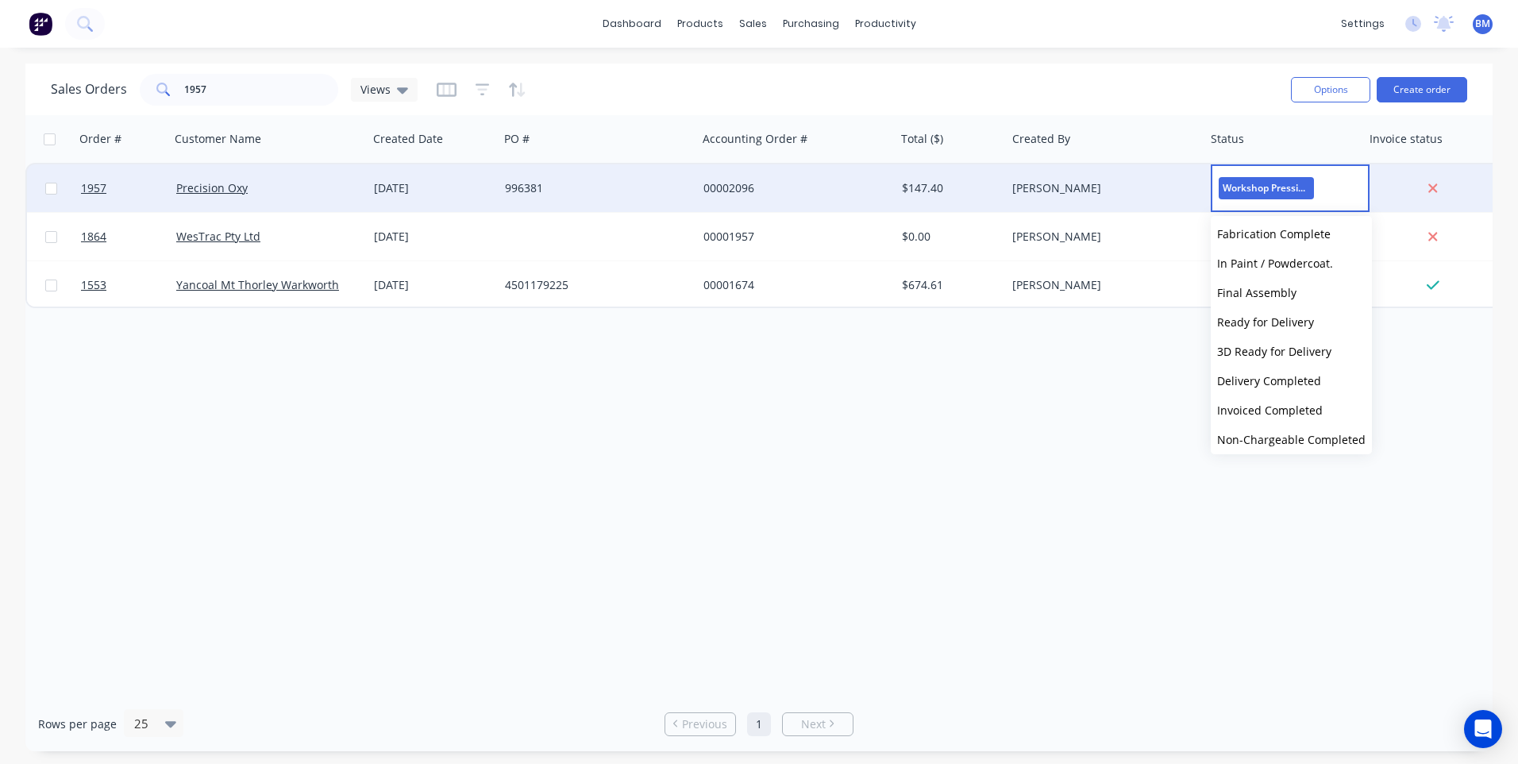
scroll to position [79, 0]
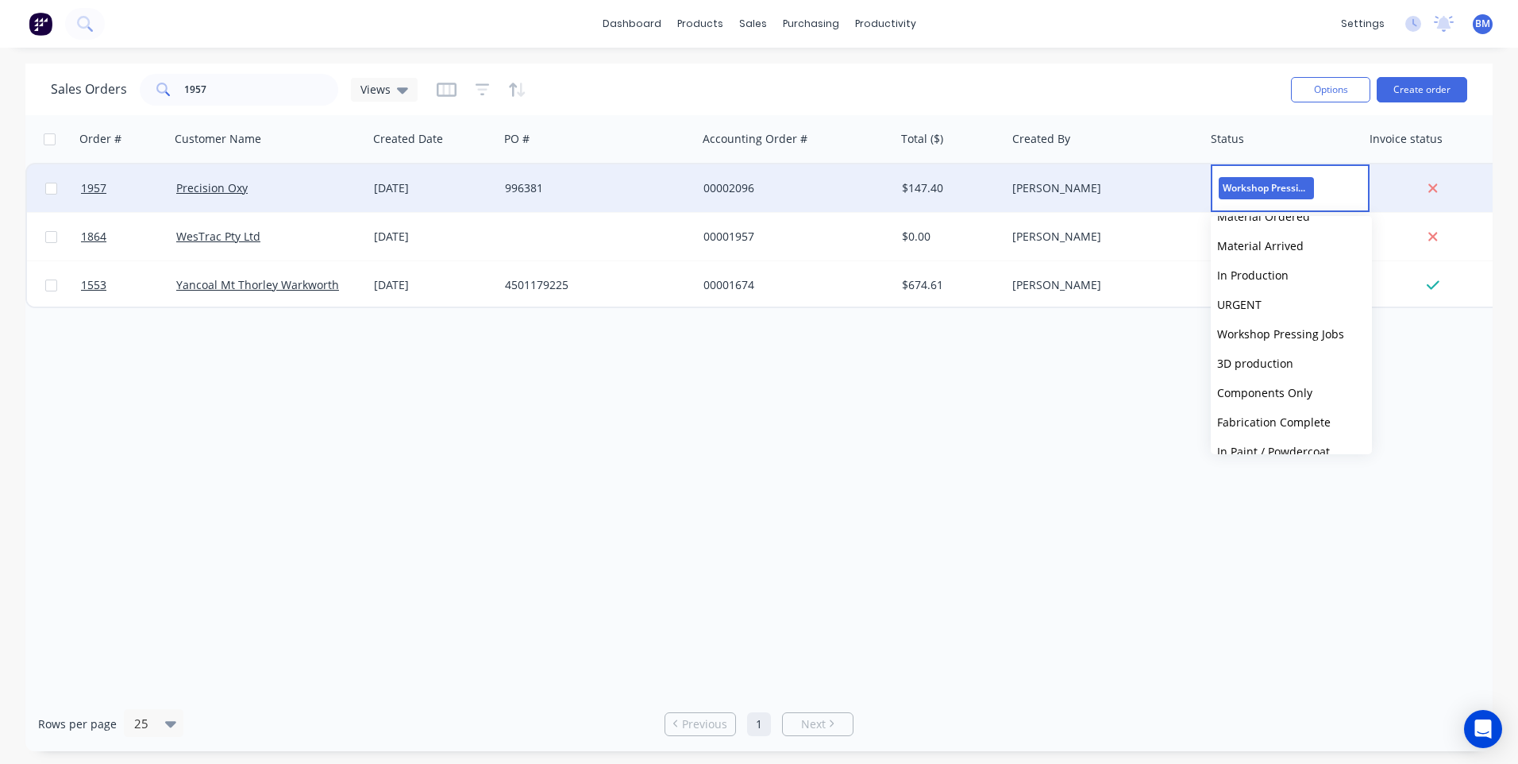
click at [1275, 183] on span "Workshop Pressing Jobs" at bounding box center [1265, 187] width 95 height 21
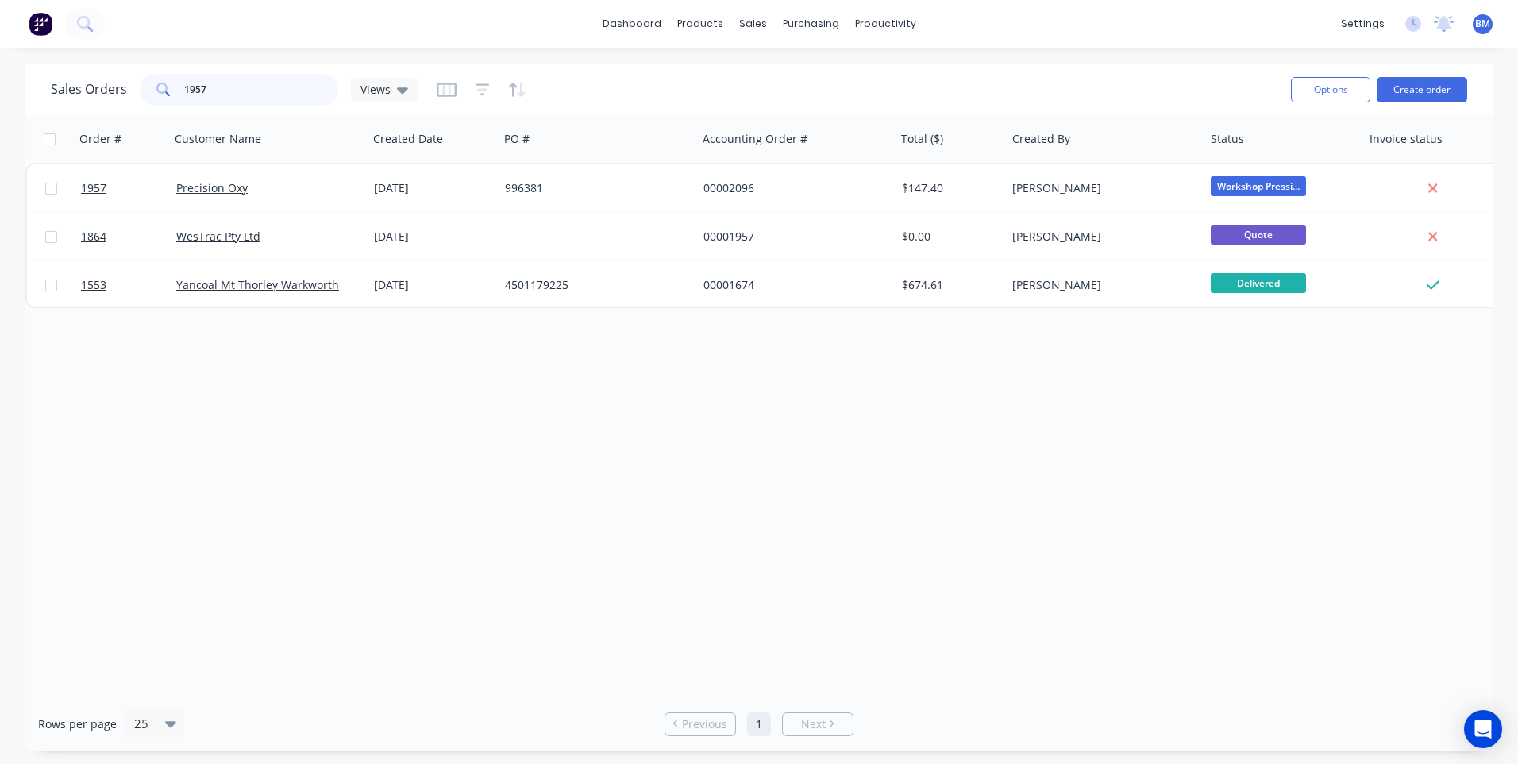
click at [211, 83] on input "1957" at bounding box center [261, 90] width 155 height 32
drag, startPoint x: 163, startPoint y: 85, endPoint x: 26, endPoint y: 14, distance: 153.7
click at [80, 83] on div "Sales Orders 1957 Views" at bounding box center [234, 90] width 367 height 32
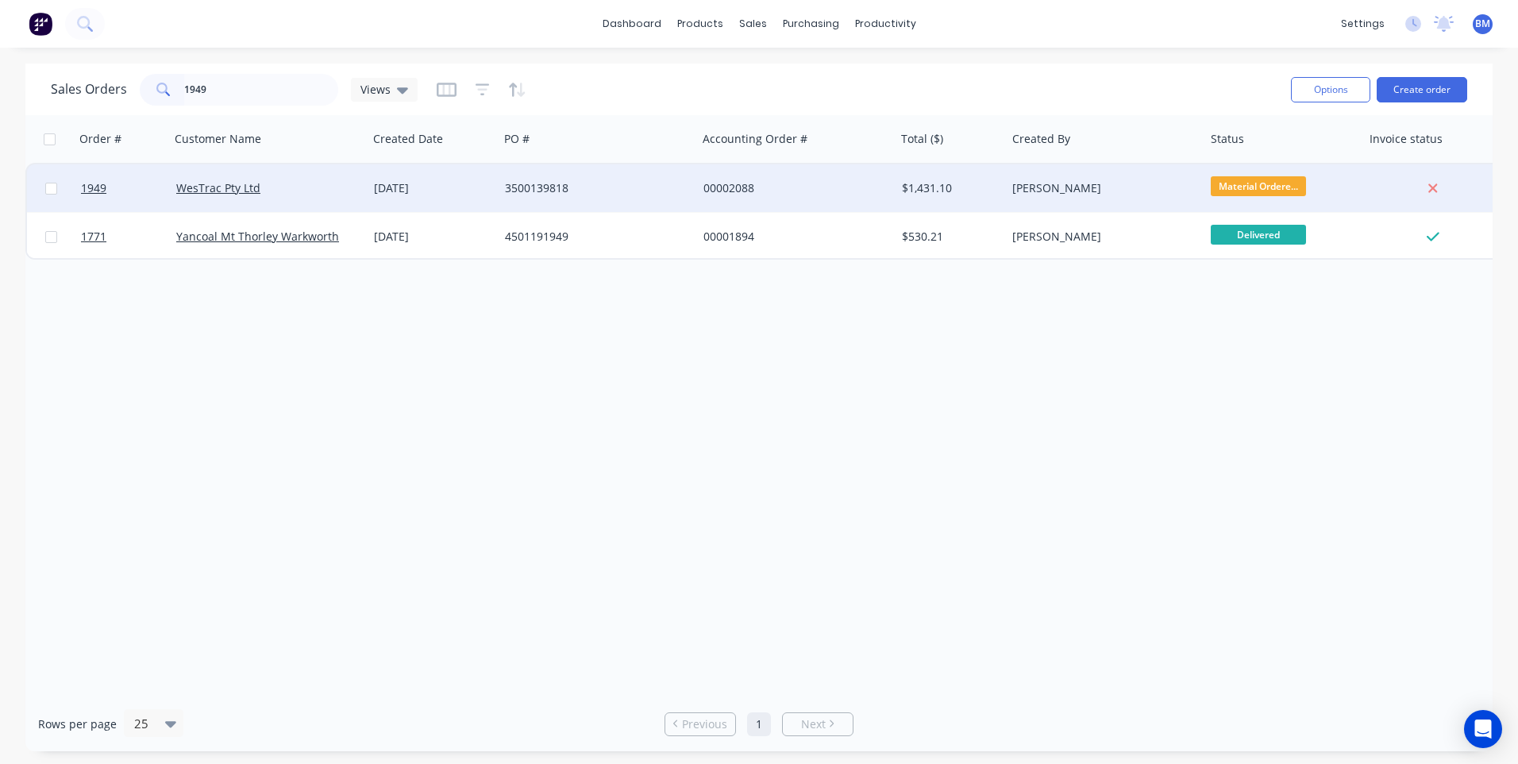
click at [1241, 176] on span "Material Ordere..." at bounding box center [1257, 186] width 95 height 20
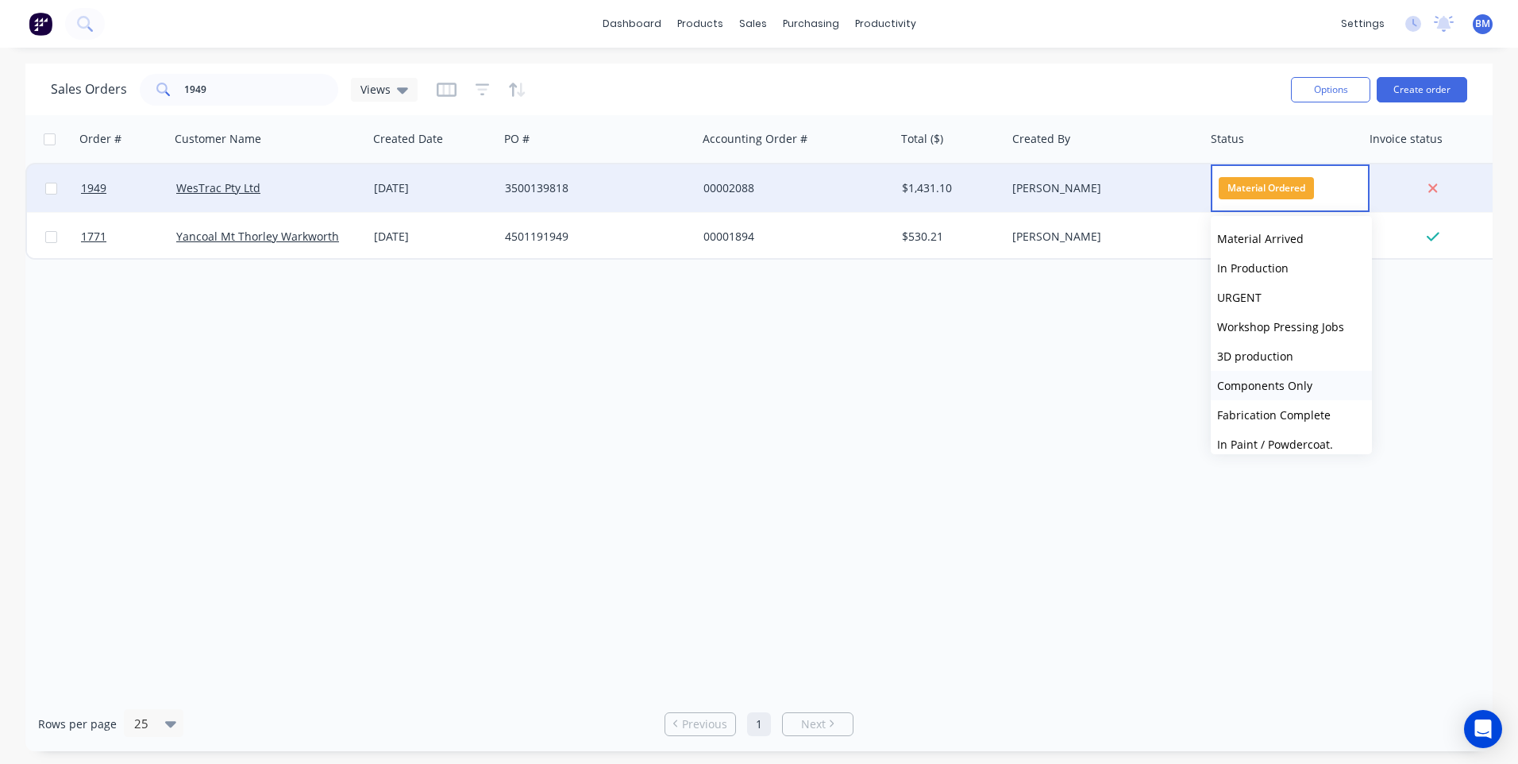
scroll to position [238, 0]
click at [1277, 347] on span "Ready for Delivery" at bounding box center [1265, 351] width 97 height 15
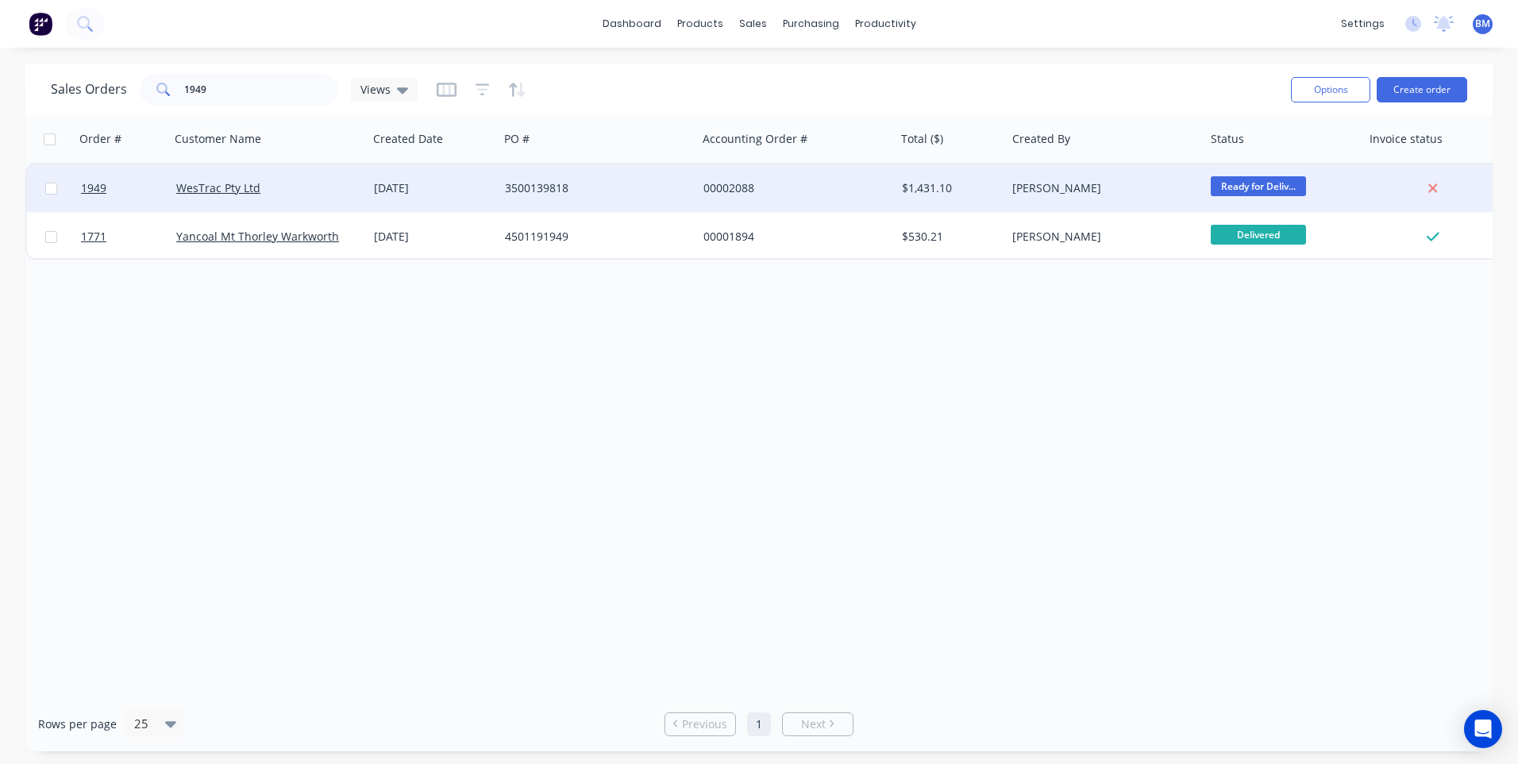
click at [1231, 186] on span "Ready for Deliv..." at bounding box center [1257, 186] width 95 height 20
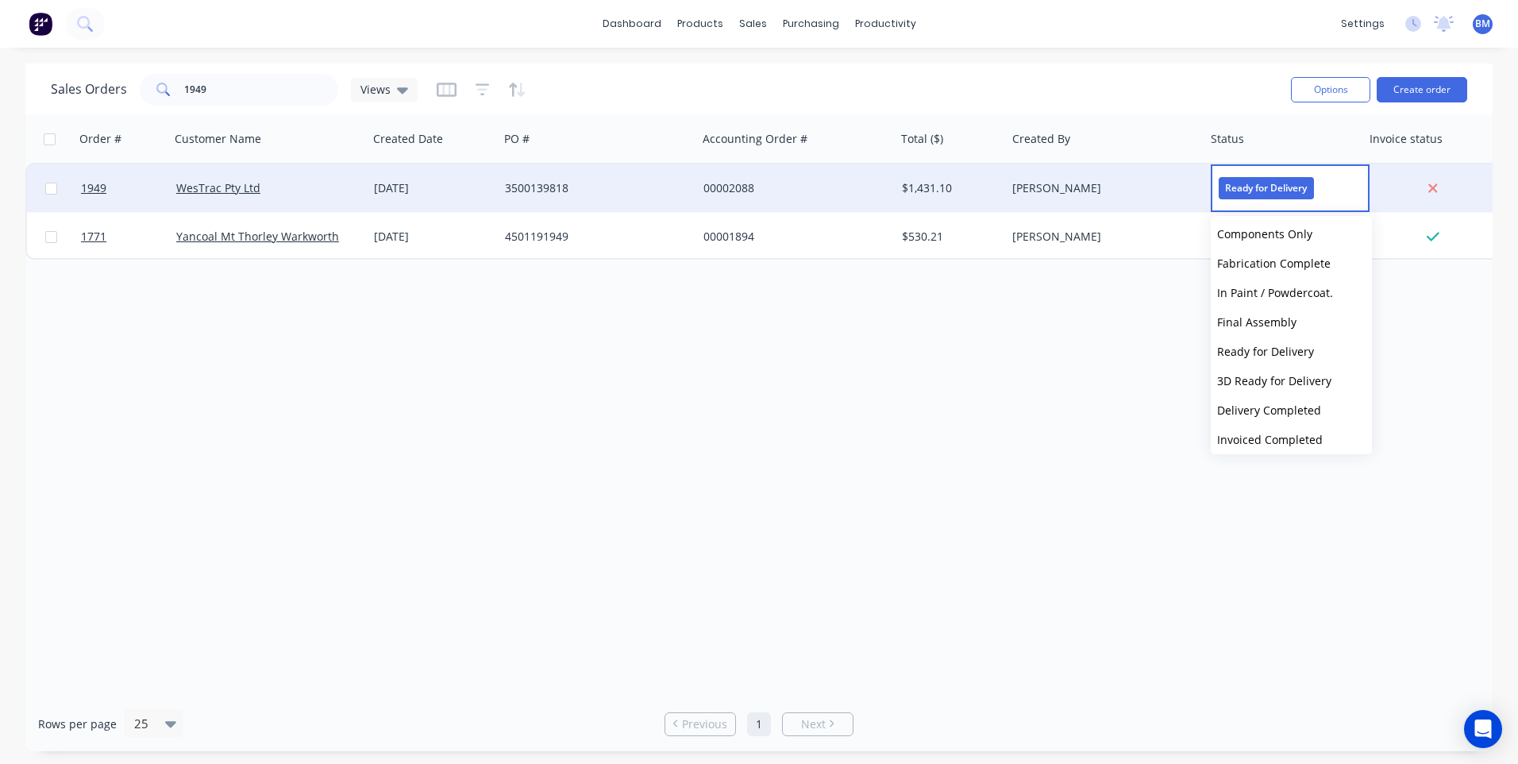
click at [1258, 317] on span "Final Assembly" at bounding box center [1256, 321] width 79 height 15
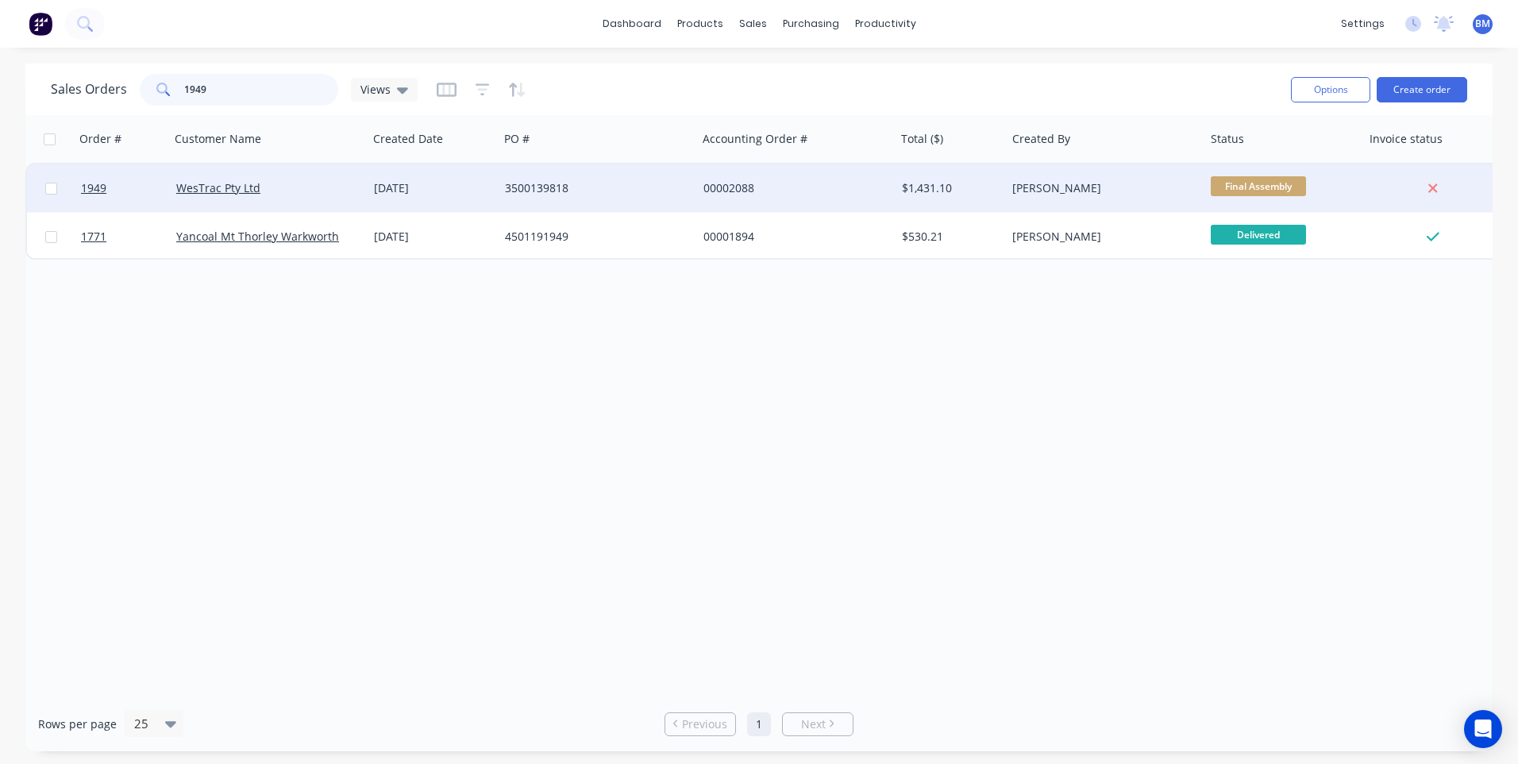
drag, startPoint x: 246, startPoint y: 96, endPoint x: 194, endPoint y: 97, distance: 52.4
click at [194, 97] on input "1949" at bounding box center [261, 90] width 155 height 32
click at [1252, 183] on span "Fabrication Com..." at bounding box center [1257, 186] width 95 height 20
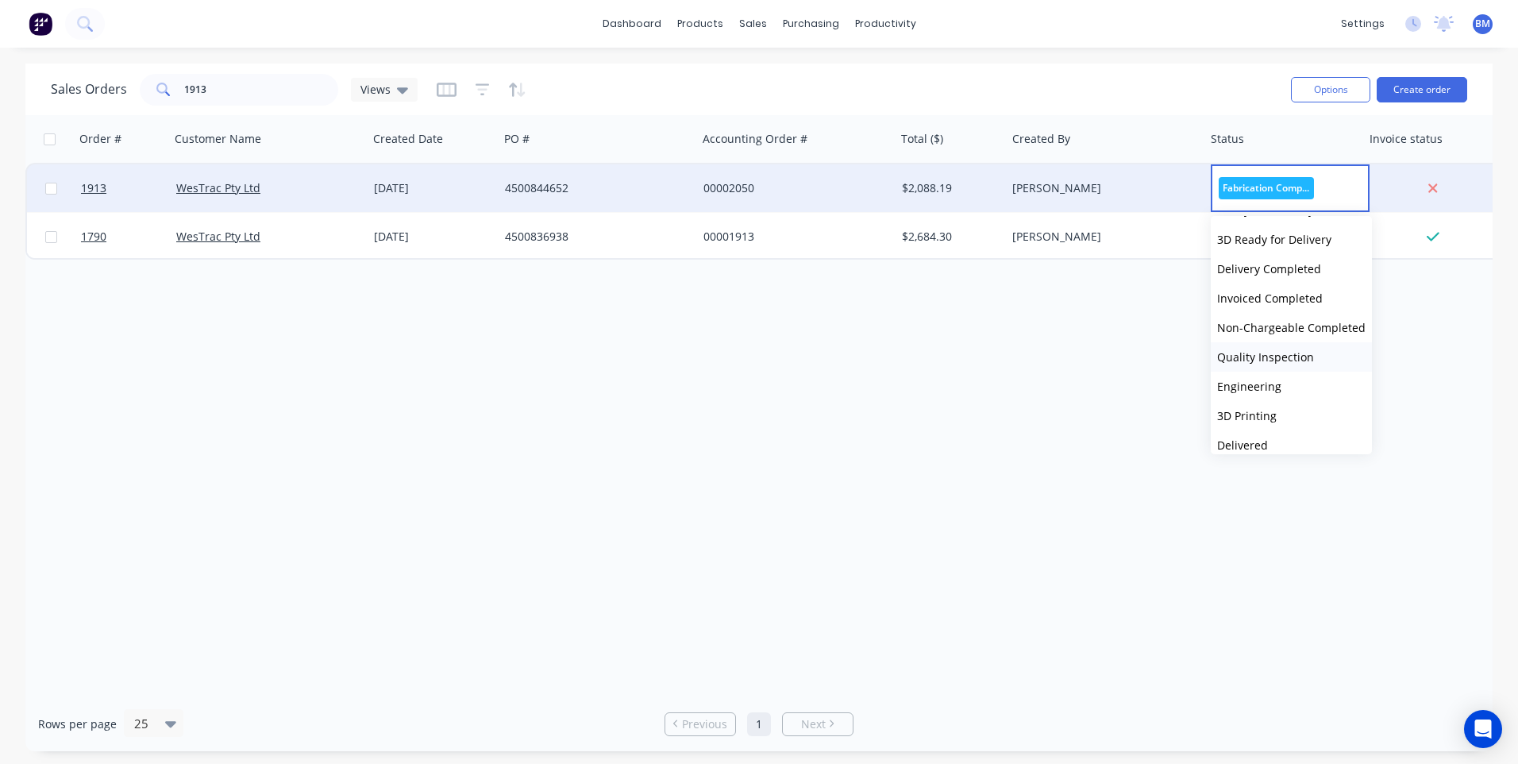
scroll to position [341, 0]
click at [1254, 246] on span "Ready for Delivery" at bounding box center [1265, 247] width 97 height 15
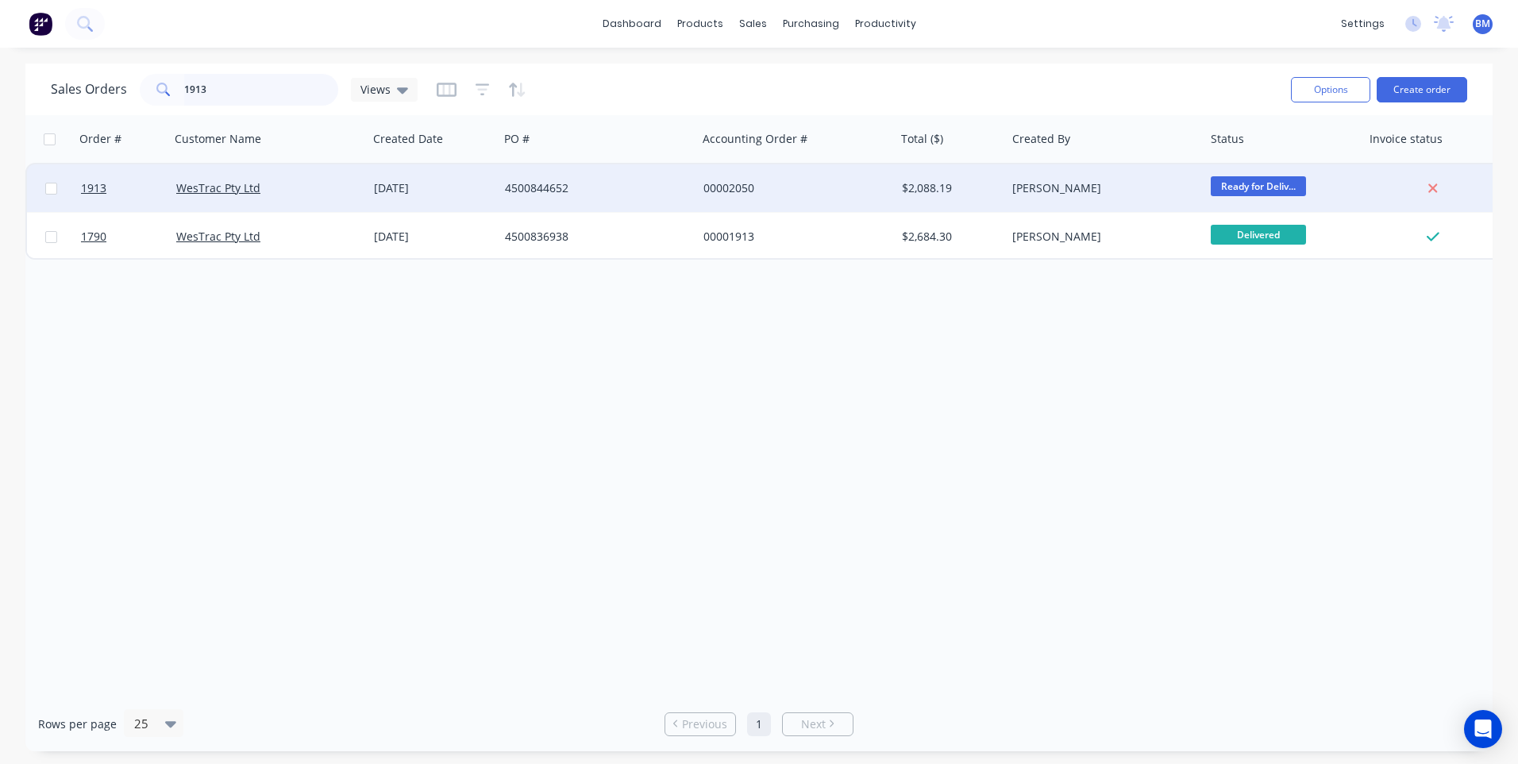
click at [250, 89] on input "1913" at bounding box center [261, 90] width 155 height 32
click at [1264, 187] on span "Fabrication Com..." at bounding box center [1257, 186] width 95 height 20
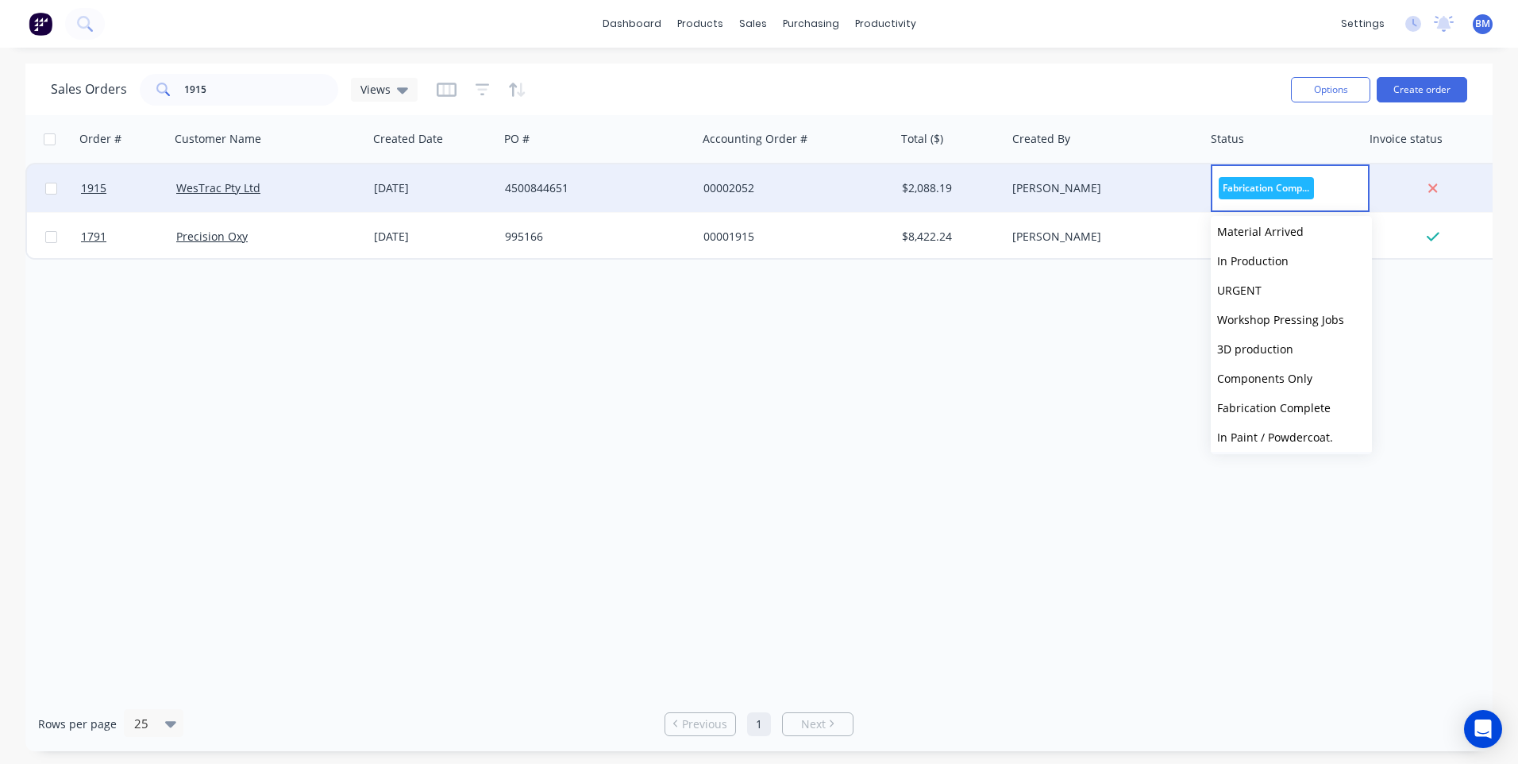
scroll to position [238, 0]
click at [1282, 348] on span "Ready for Delivery" at bounding box center [1265, 351] width 97 height 15
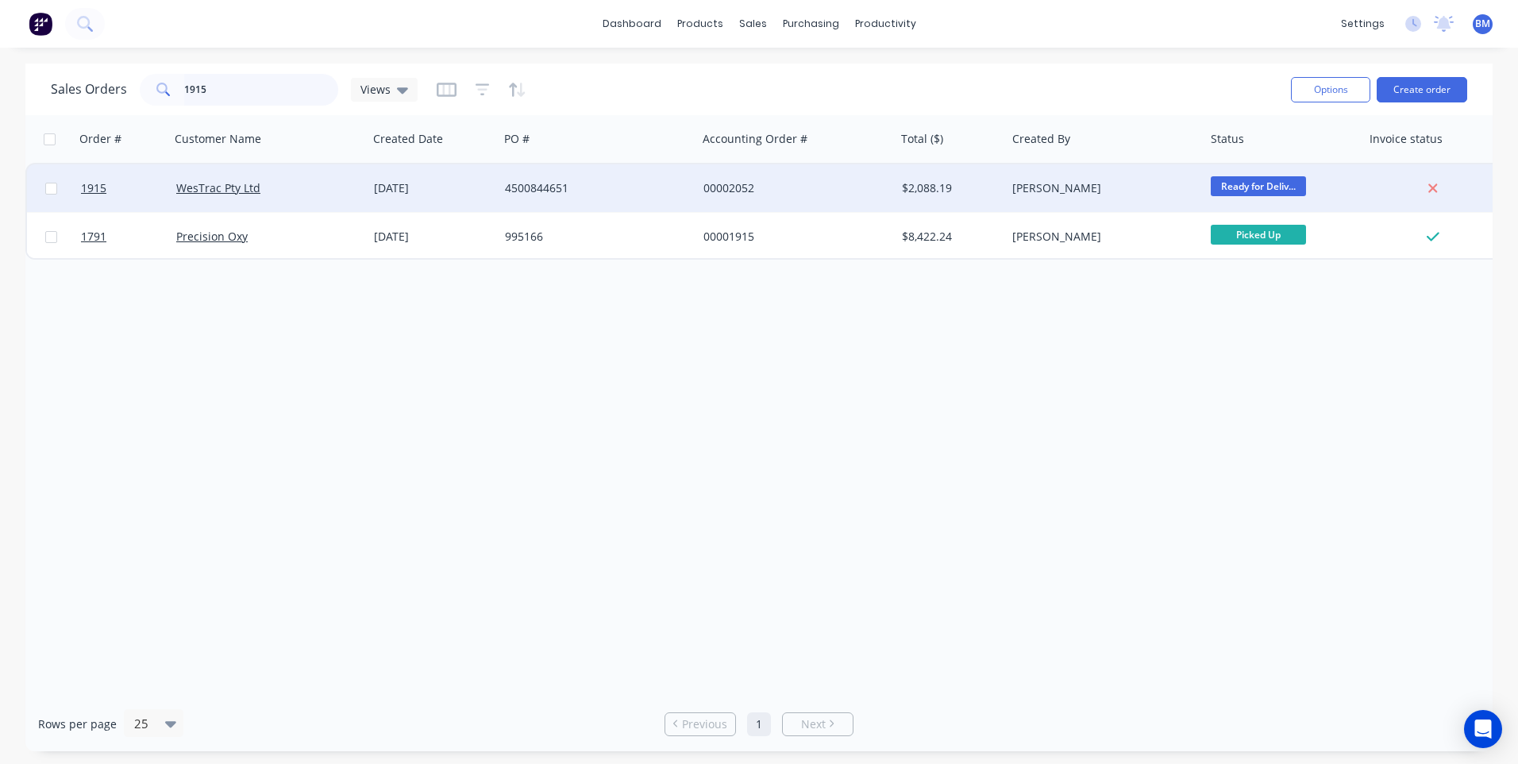
click at [210, 96] on input "1915" at bounding box center [261, 90] width 155 height 32
click at [1247, 176] on span "Material Ordere..." at bounding box center [1257, 186] width 95 height 20
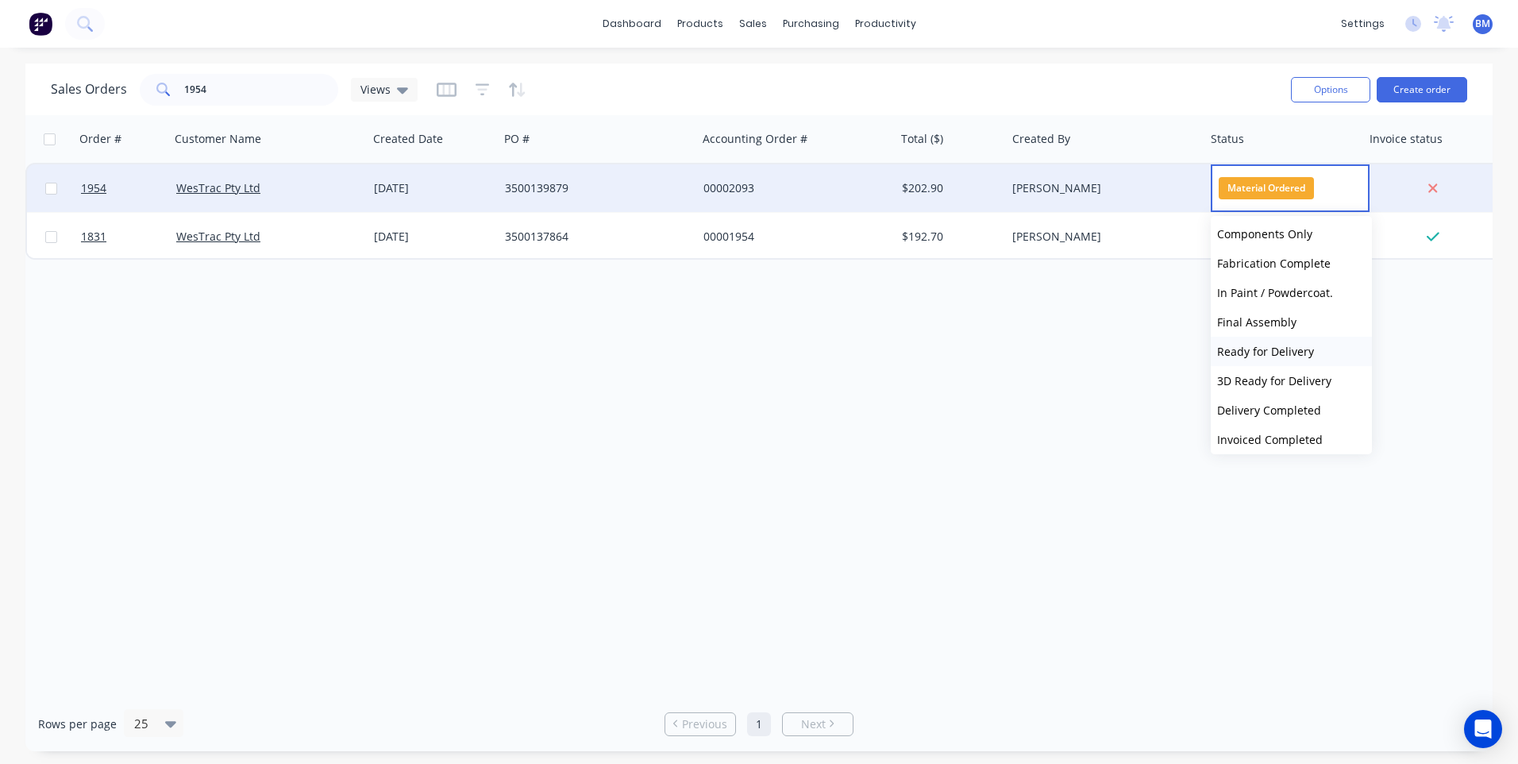
click at [1276, 349] on span "Ready for Delivery" at bounding box center [1265, 351] width 97 height 15
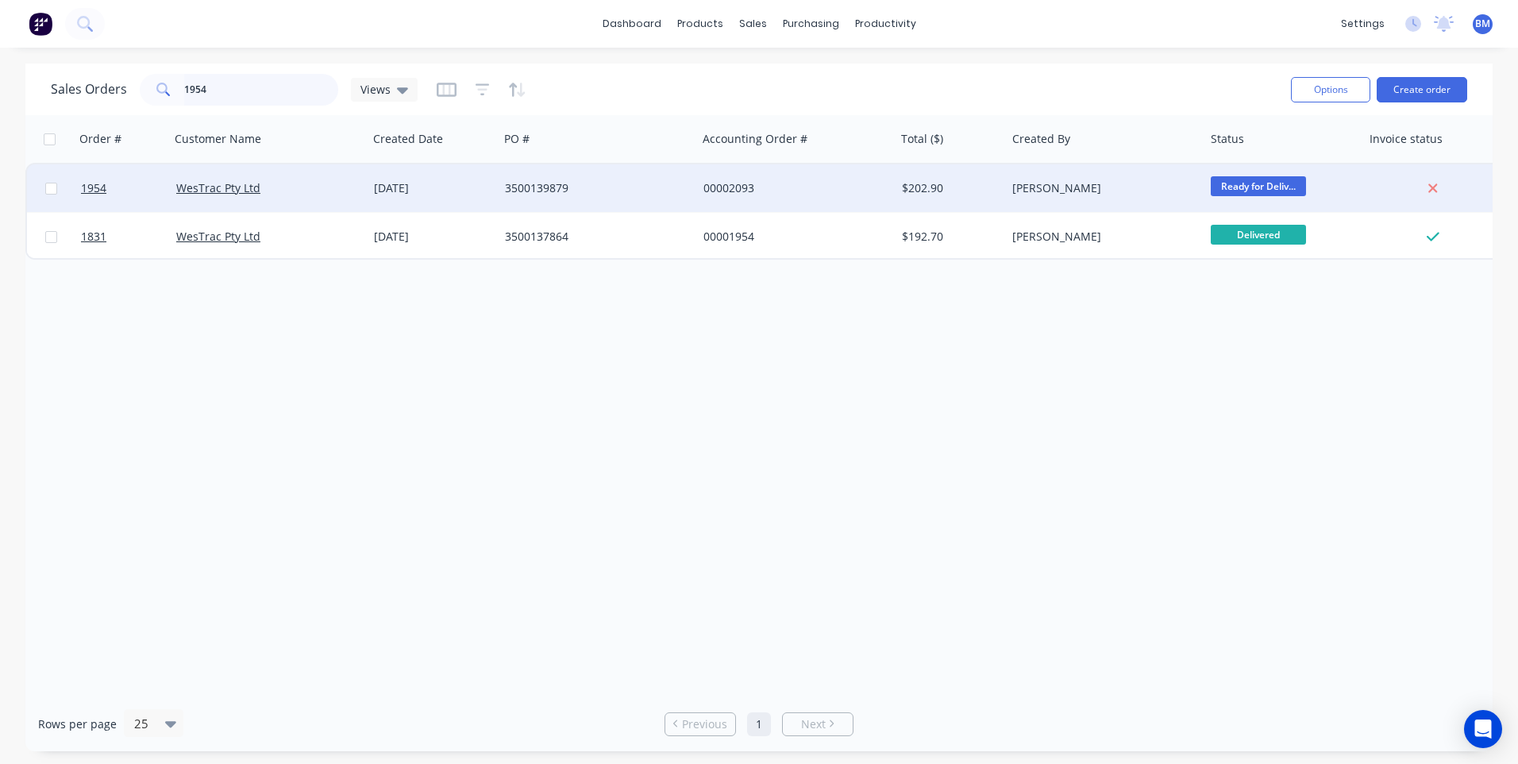
click at [219, 91] on input "1954" at bounding box center [261, 90] width 155 height 32
click at [1252, 187] on span "Material Ordere..." at bounding box center [1257, 186] width 95 height 20
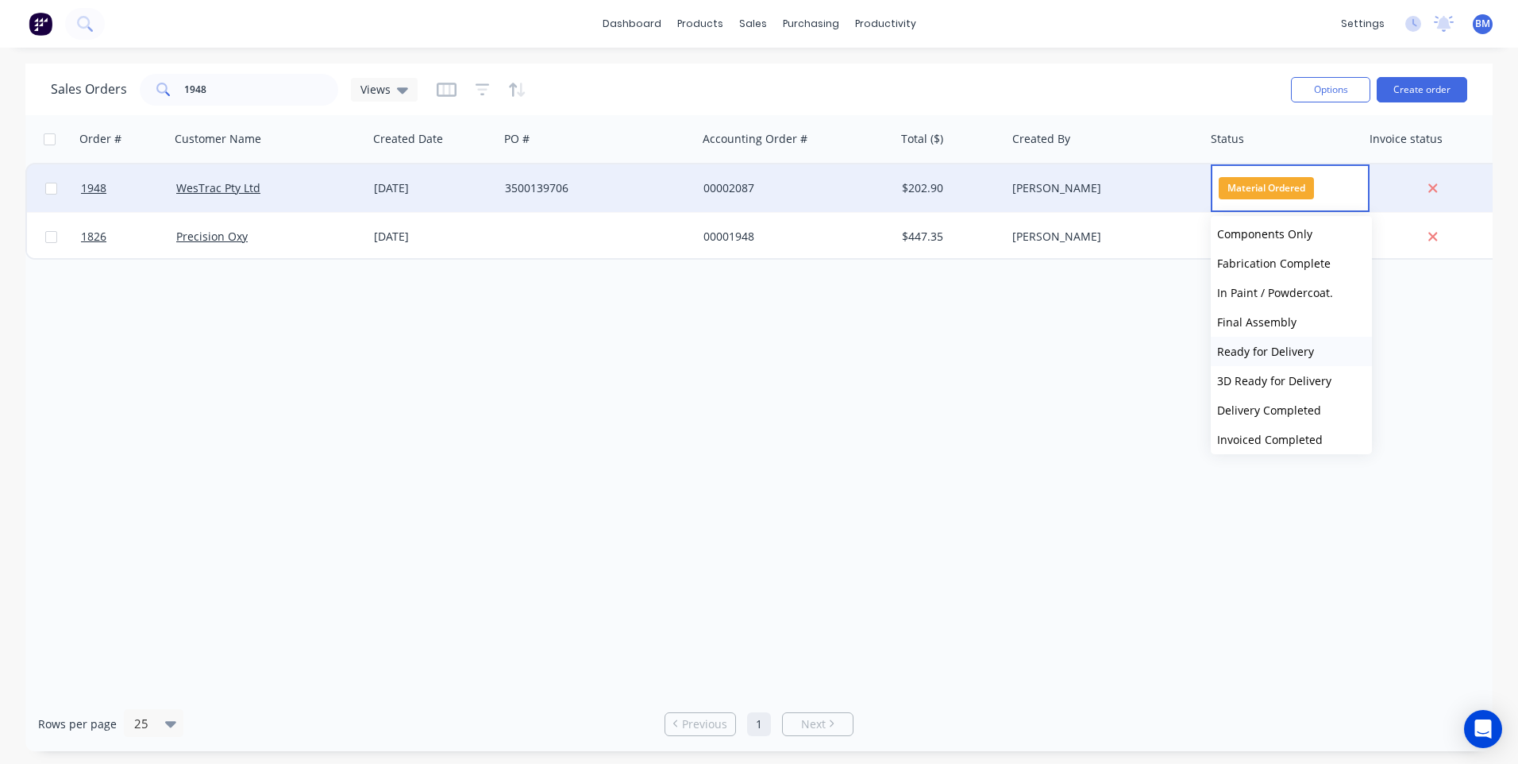
click at [1268, 343] on button "Ready for Delivery" at bounding box center [1290, 351] width 161 height 29
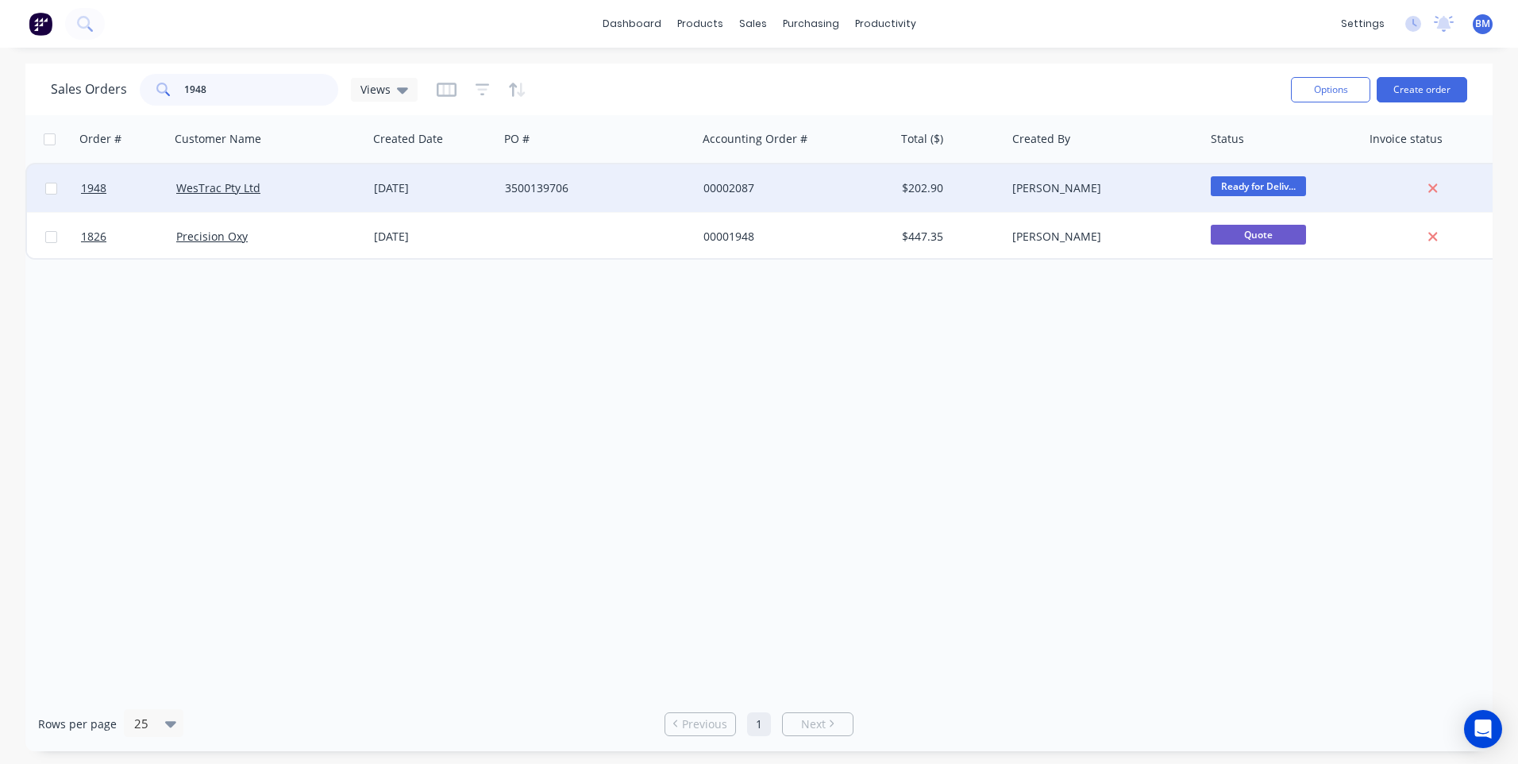
drag, startPoint x: 233, startPoint y: 99, endPoint x: 198, endPoint y: 99, distance: 34.1
click at [198, 99] on input "1948" at bounding box center [261, 90] width 155 height 32
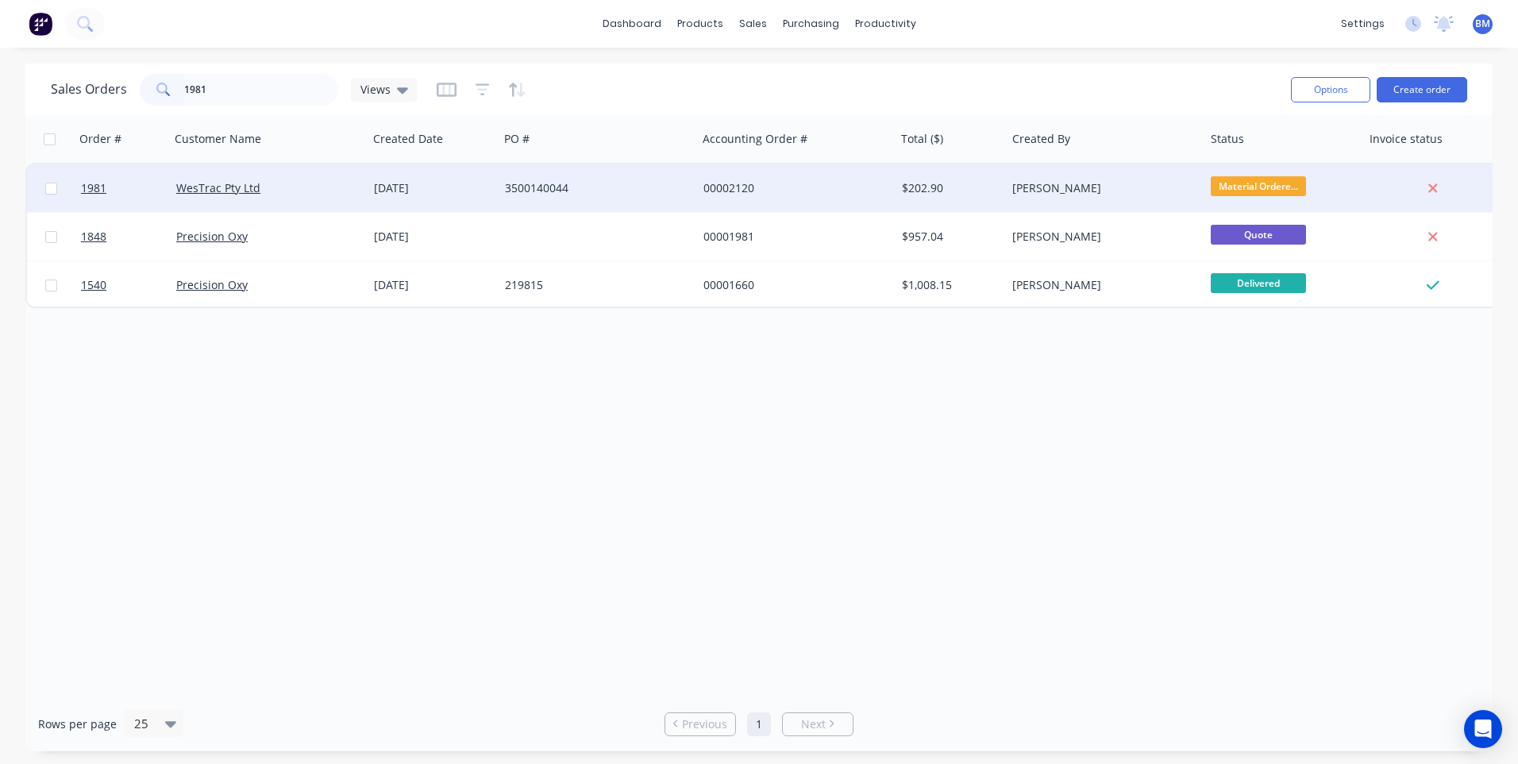
click at [1237, 192] on span "Material Ordere..." at bounding box center [1257, 186] width 95 height 20
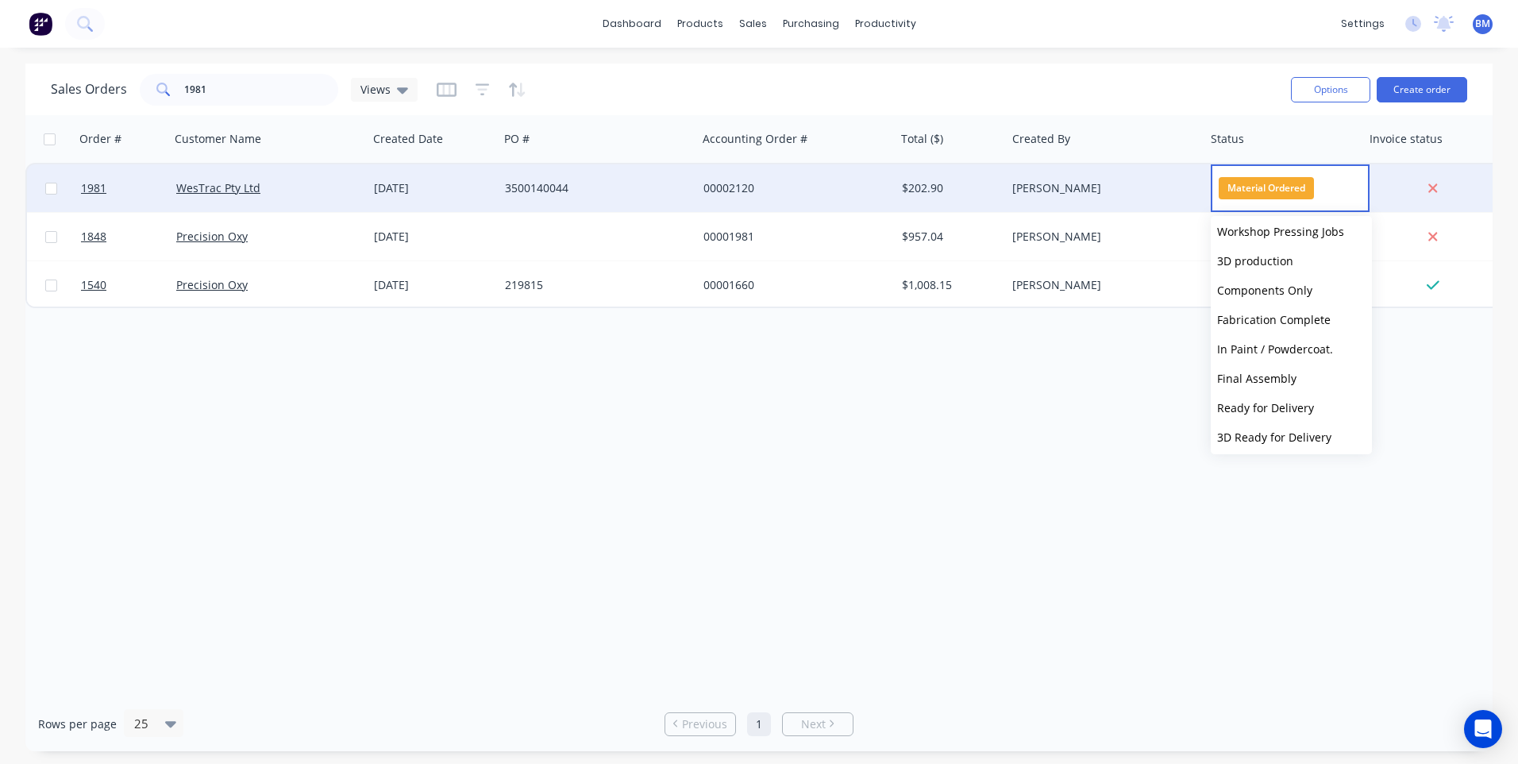
scroll to position [317, 0]
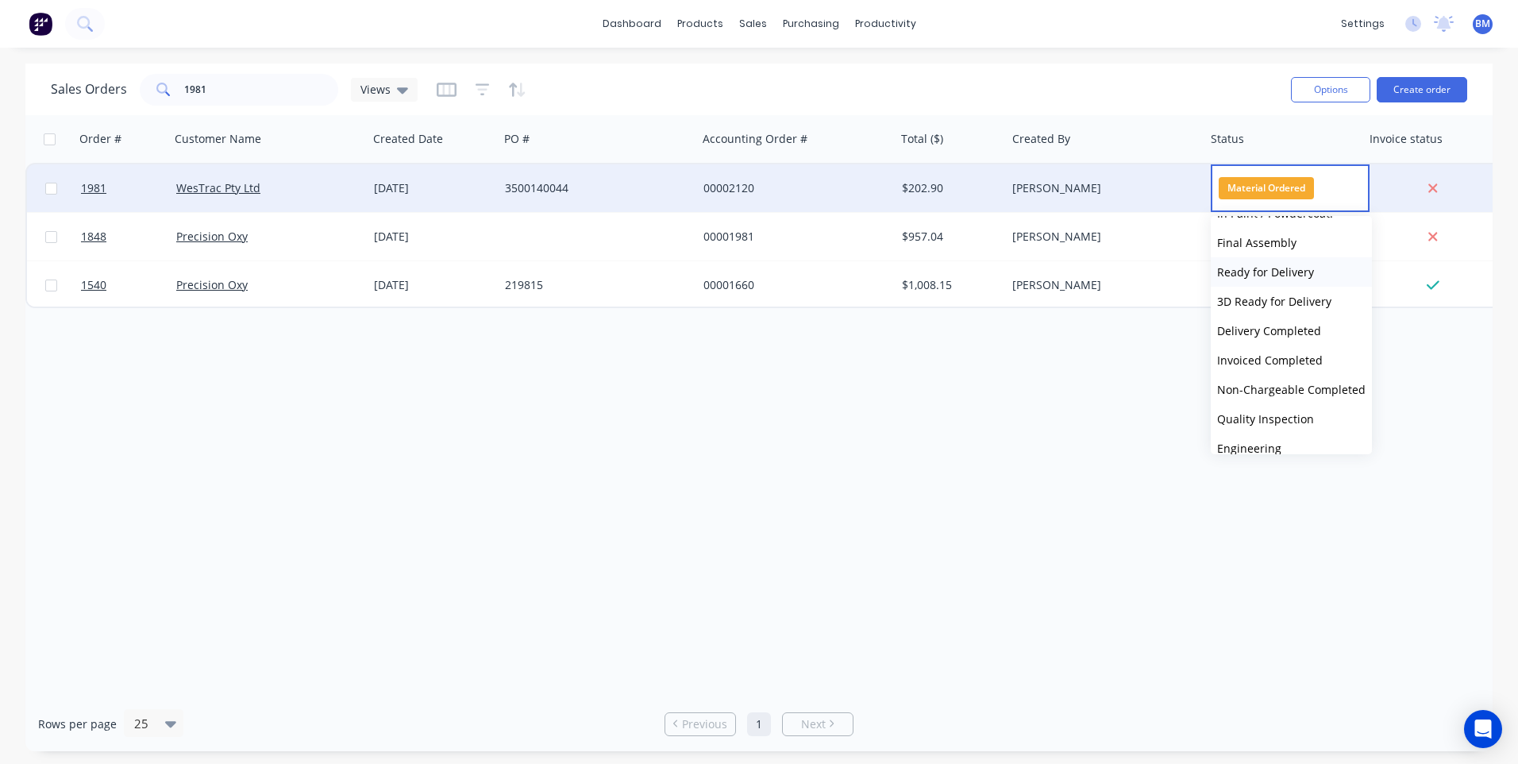
click at [1291, 275] on span "Ready for Delivery" at bounding box center [1265, 271] width 97 height 15
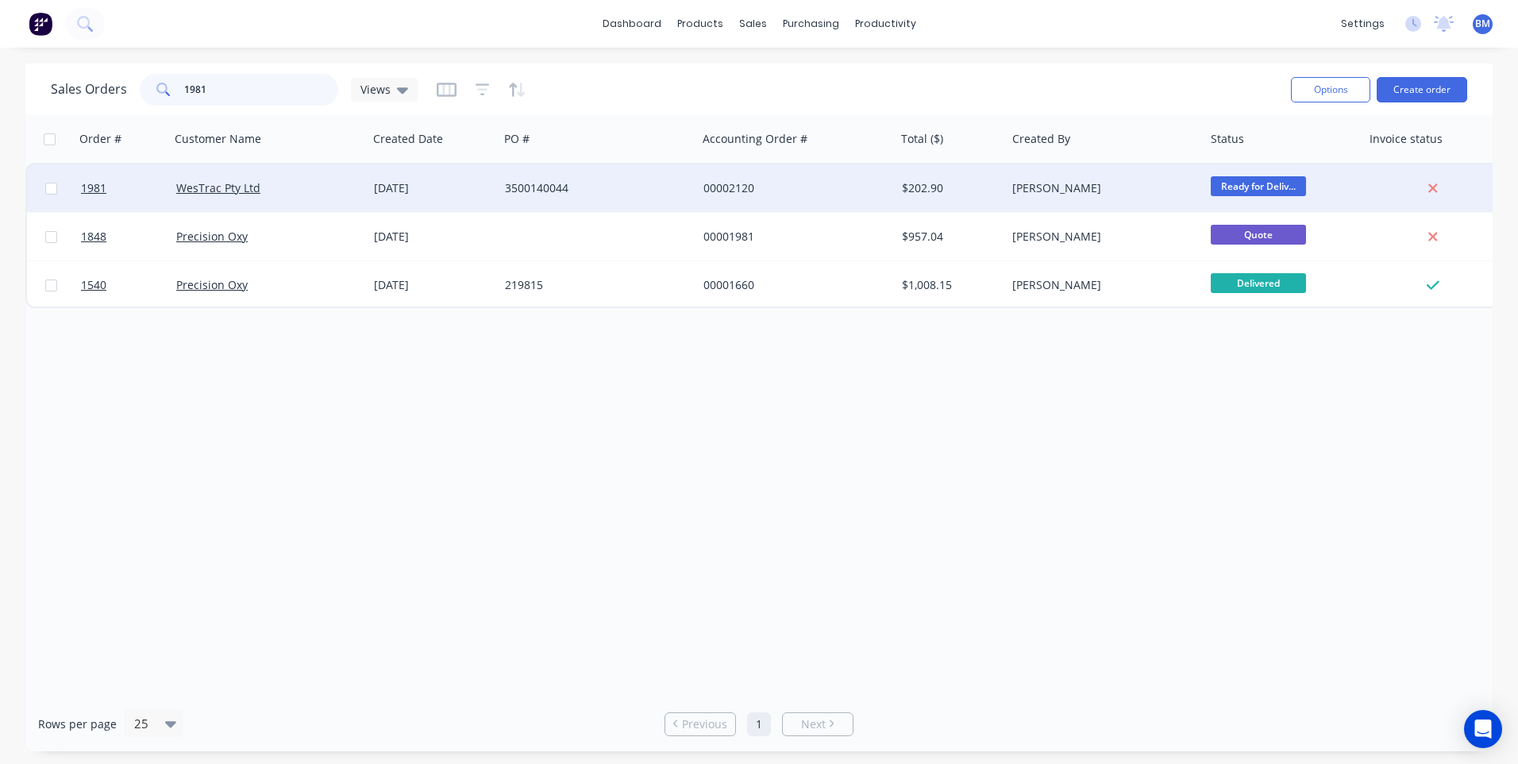
drag, startPoint x: 252, startPoint y: 76, endPoint x: 234, endPoint y: 88, distance: 21.1
click at [236, 88] on input "1981" at bounding box center [261, 90] width 155 height 32
drag, startPoint x: 233, startPoint y: 88, endPoint x: 166, endPoint y: 101, distance: 68.6
click at [172, 105] on div "1981" at bounding box center [239, 90] width 198 height 32
type input "1847"
